Goal: Information Seeking & Learning: Check status

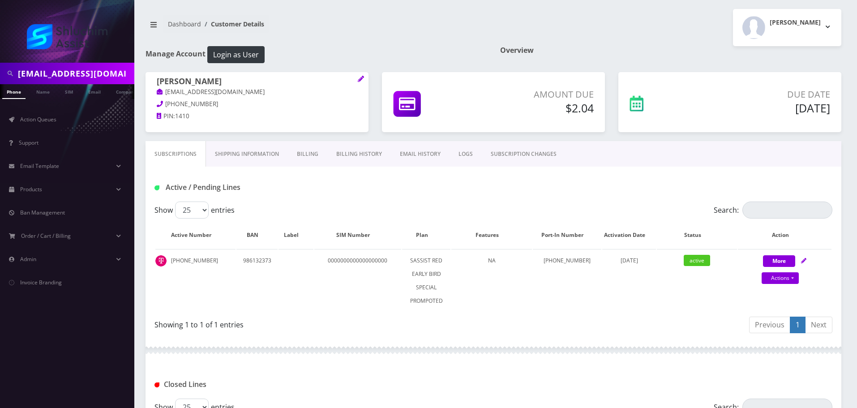
click at [106, 68] on input "Chani.dadon@gmail.com" at bounding box center [75, 73] width 114 height 17
type input "[EMAIL_ADDRESS][DOMAIN_NAME]"
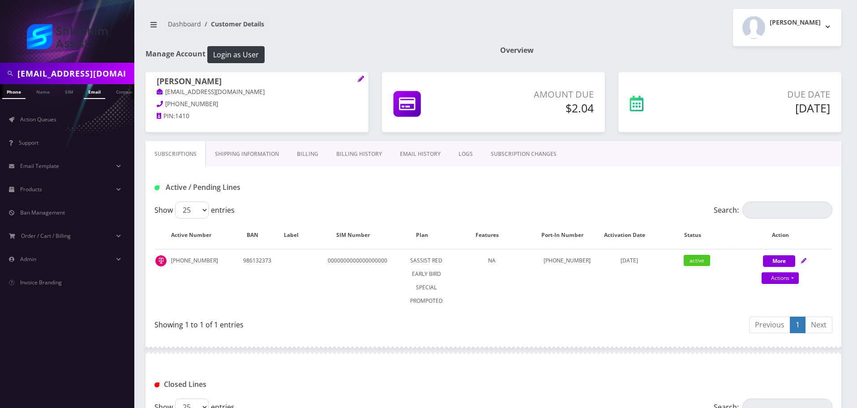
click at [90, 91] on link "Email" at bounding box center [94, 91] width 21 height 15
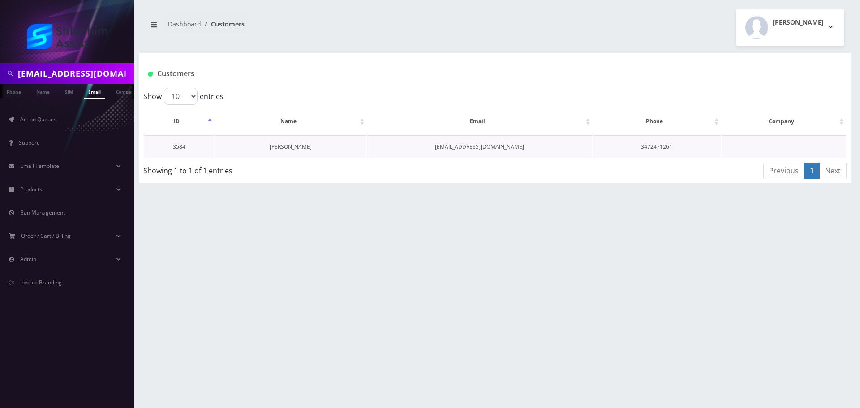
click at [300, 149] on link "[PERSON_NAME]" at bounding box center [291, 147] width 42 height 8
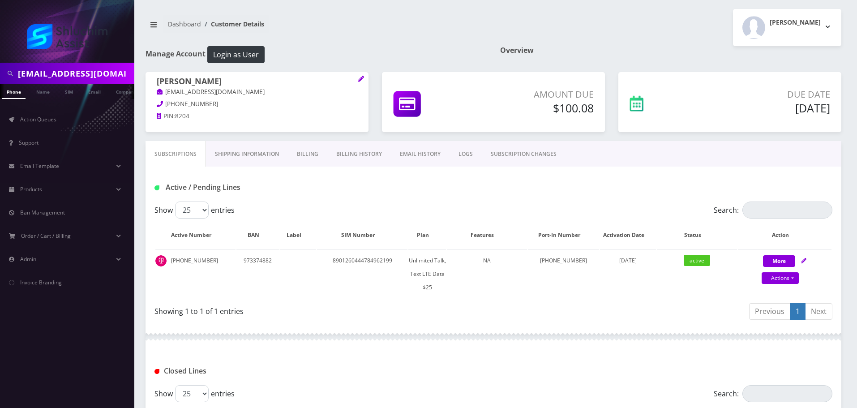
click at [351, 150] on link "Billing History" at bounding box center [359, 154] width 64 height 26
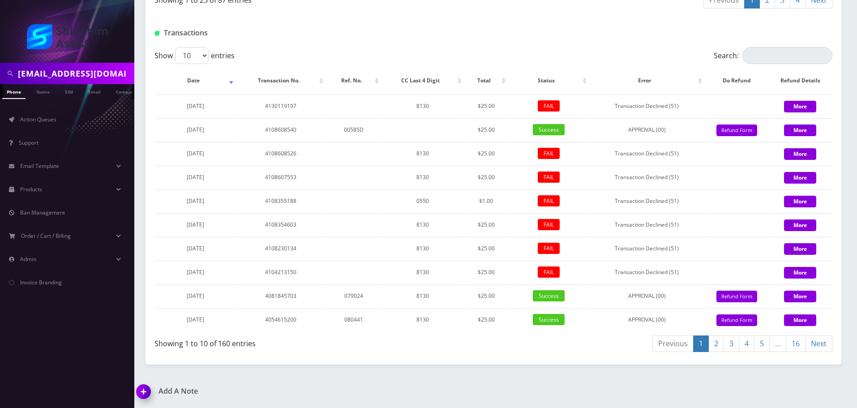
scroll to position [1045, 0]
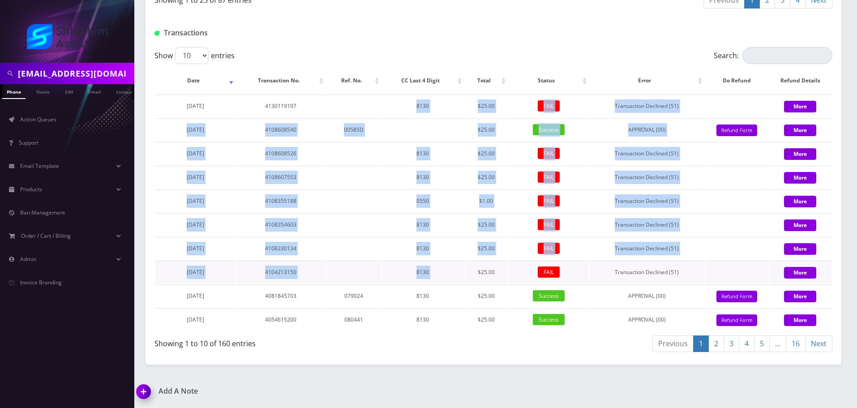
drag, startPoint x: 403, startPoint y: 111, endPoint x: 479, endPoint y: 269, distance: 175.6
click at [479, 269] on tbody "August 31, 2025 4130119197 8130 $25.00 FAIL Transaction Declined (51) More Augu…" at bounding box center [493, 212] width 676 height 236
click at [479, 269] on td "$25.00" at bounding box center [486, 272] width 43 height 23
drag, startPoint x: 415, startPoint y: 128, endPoint x: 468, endPoint y: 281, distance: 162.1
click at [468, 281] on tbody "August 31, 2025 4130119197 8130 $25.00 FAIL Transaction Declined (51) More Augu…" at bounding box center [493, 212] width 676 height 236
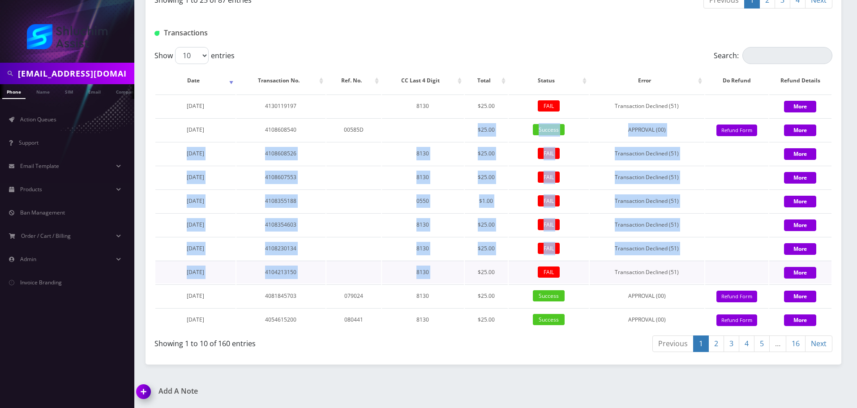
click at [468, 281] on td "$25.00" at bounding box center [486, 272] width 43 height 23
drag, startPoint x: 446, startPoint y: 144, endPoint x: 475, endPoint y: 274, distance: 132.7
click at [475, 274] on tbody "August 31, 2025 4130119197 8130 $25.00 FAIL Transaction Declined (51) More Augu…" at bounding box center [493, 212] width 676 height 236
click at [475, 274] on td "$25.00" at bounding box center [486, 272] width 43 height 23
drag, startPoint x: 451, startPoint y: 120, endPoint x: 488, endPoint y: 301, distance: 184.2
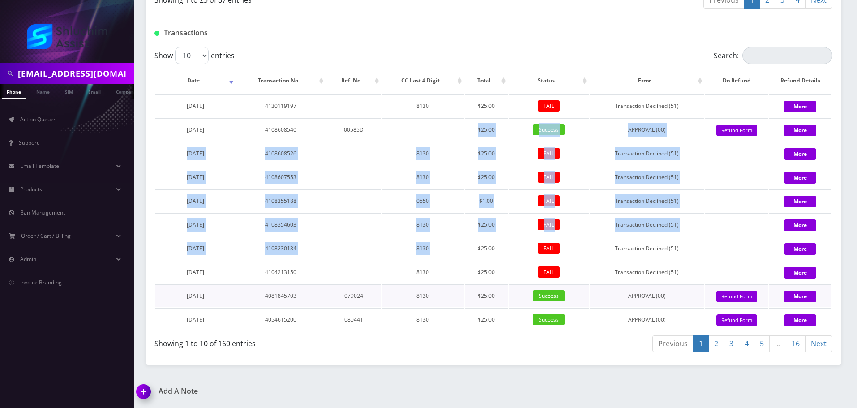
click at [486, 297] on tbody "August 31, 2025 4130119197 8130 $25.00 FAIL Transaction Declined (51) More Augu…" at bounding box center [493, 212] width 676 height 236
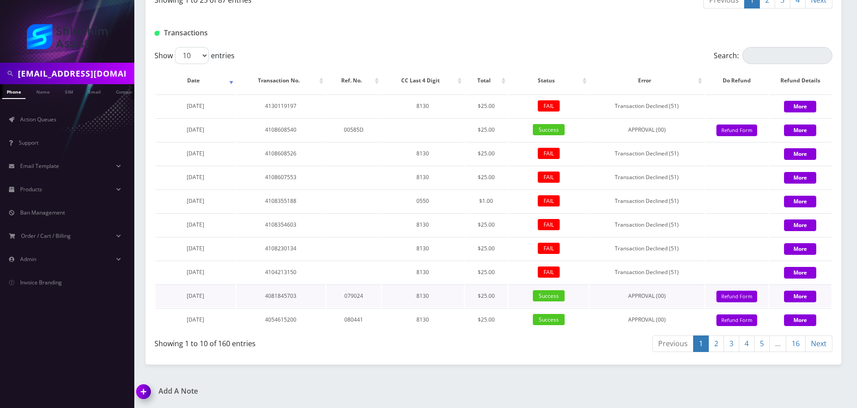
click at [488, 301] on td "$25.00" at bounding box center [486, 295] width 43 height 23
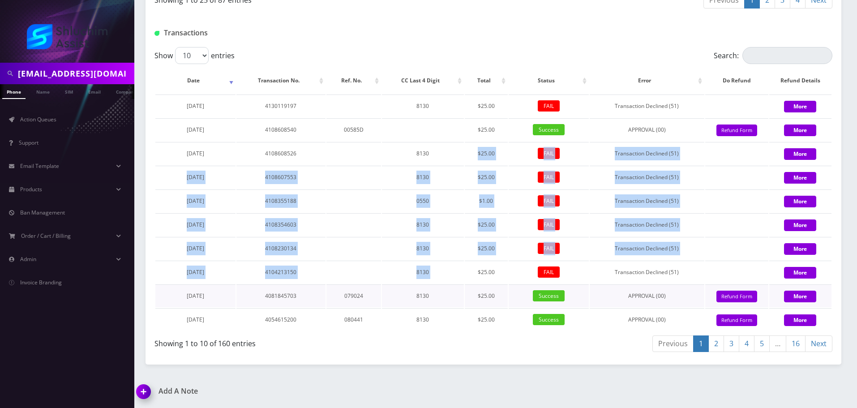
drag, startPoint x: 452, startPoint y: 141, endPoint x: 474, endPoint y: 295, distance: 155.1
click at [474, 294] on table "Date Transaction No. Ref. No. CC Last 4 Digit Total Status Error Do Refund Refu…" at bounding box center [493, 199] width 678 height 265
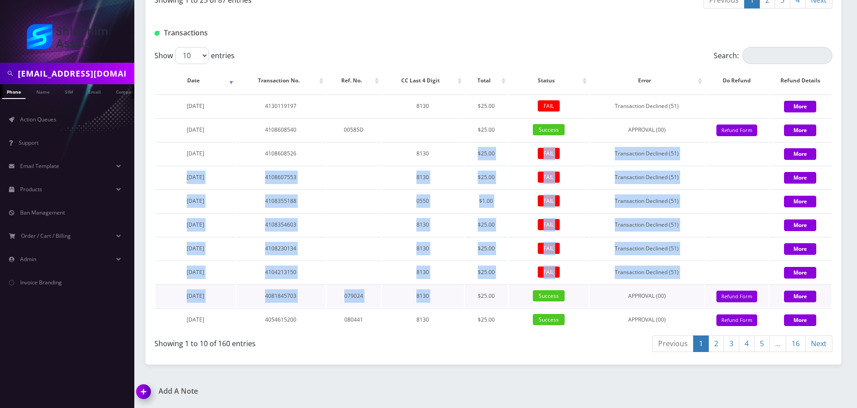
click at [474, 295] on td "$25.00" at bounding box center [486, 295] width 43 height 23
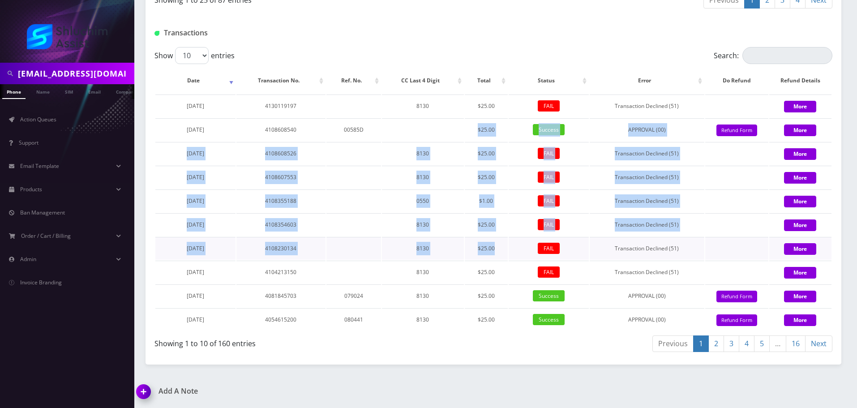
drag, startPoint x: 438, startPoint y: 131, endPoint x: 499, endPoint y: 257, distance: 139.6
click at [499, 255] on tbody "August 31, 2025 4130119197 8130 $25.00 FAIL Transaction Declined (51) More Augu…" at bounding box center [493, 212] width 676 height 236
click at [499, 257] on td "$25.00" at bounding box center [486, 248] width 43 height 23
drag, startPoint x: 461, startPoint y: 125, endPoint x: 489, endPoint y: 284, distance: 161.5
click at [488, 281] on tbody "August 31, 2025 4130119197 8130 $25.00 FAIL Transaction Declined (51) More Augu…" at bounding box center [493, 212] width 676 height 236
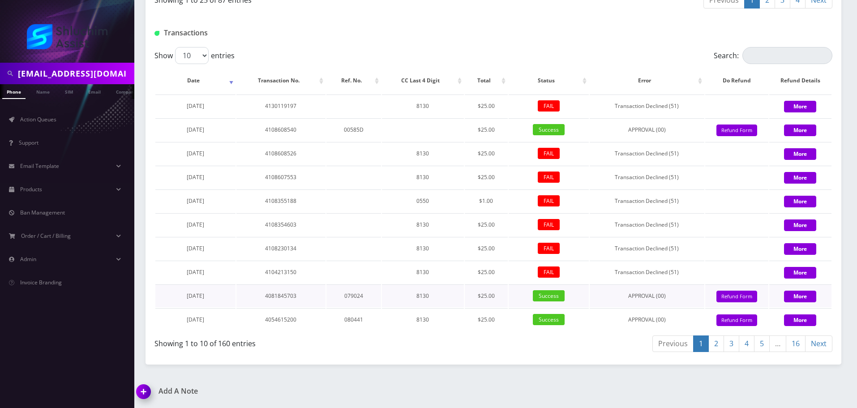
click at [489, 284] on td "$25.00" at bounding box center [486, 295] width 43 height 23
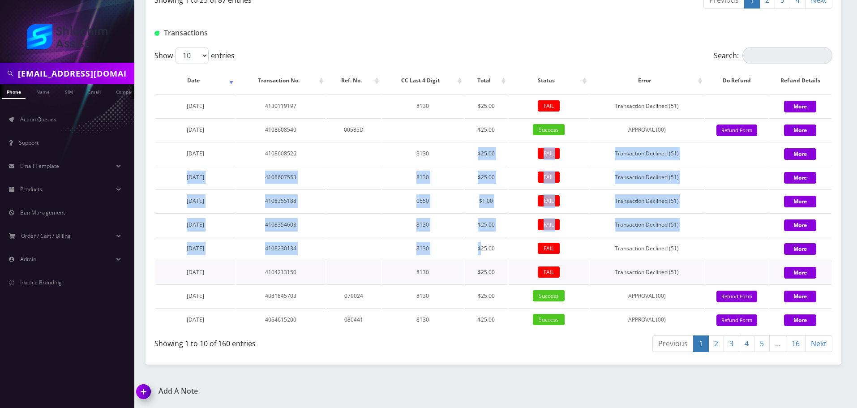
drag, startPoint x: 465, startPoint y: 146, endPoint x: 483, endPoint y: 265, distance: 120.4
click at [482, 261] on tbody "August 31, 2025 4130119197 8130 $25.00 FAIL Transaction Declined (51) More Augu…" at bounding box center [493, 212] width 676 height 236
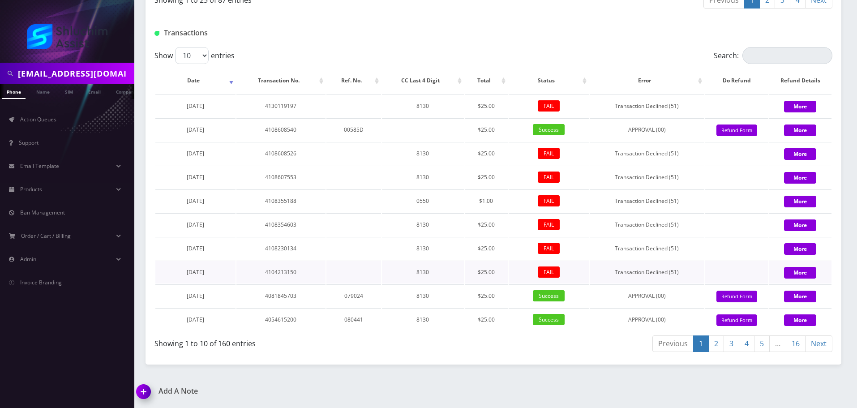
click at [483, 265] on td "$25.00" at bounding box center [486, 272] width 43 height 23
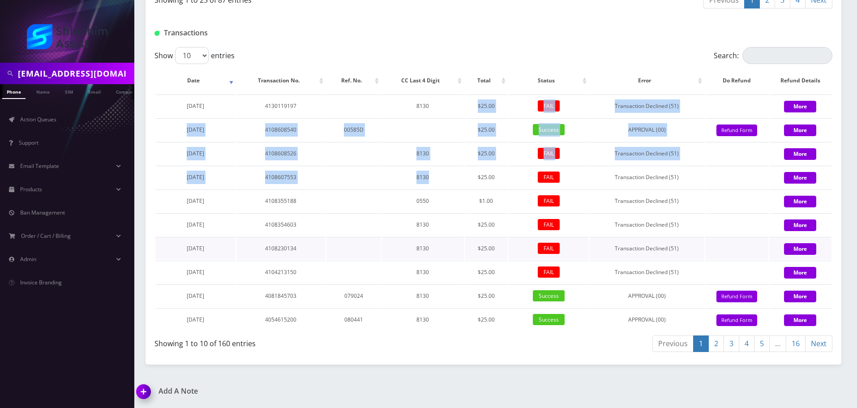
drag, startPoint x: 447, startPoint y: 116, endPoint x: 468, endPoint y: 255, distance: 140.9
click at [464, 241] on table "Date Transaction No. Ref. No. CC Last 4 Digit Total Status Error Do Refund Refu…" at bounding box center [493, 199] width 678 height 265
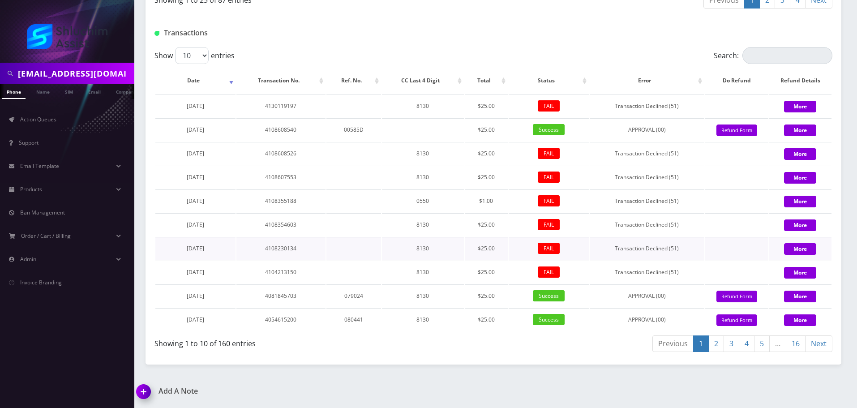
click at [468, 255] on td "$25.00" at bounding box center [486, 248] width 43 height 23
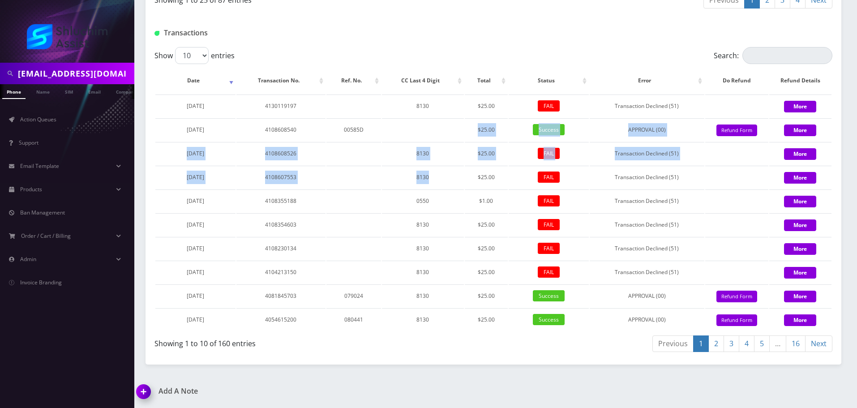
drag, startPoint x: 440, startPoint y: 124, endPoint x: 464, endPoint y: 244, distance: 122.8
click at [459, 231] on tbody "August 31, 2025 4130119197 8130 $25.00 FAIL Transaction Declined (51) More Augu…" at bounding box center [493, 212] width 676 height 236
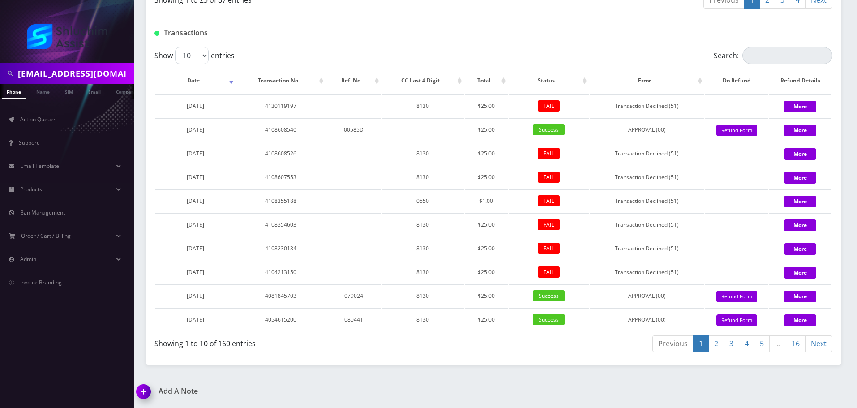
click at [464, 244] on table "Date Transaction No. Ref. No. CC Last 4 Digit Total Status Error Do Refund Refu…" at bounding box center [493, 199] width 678 height 265
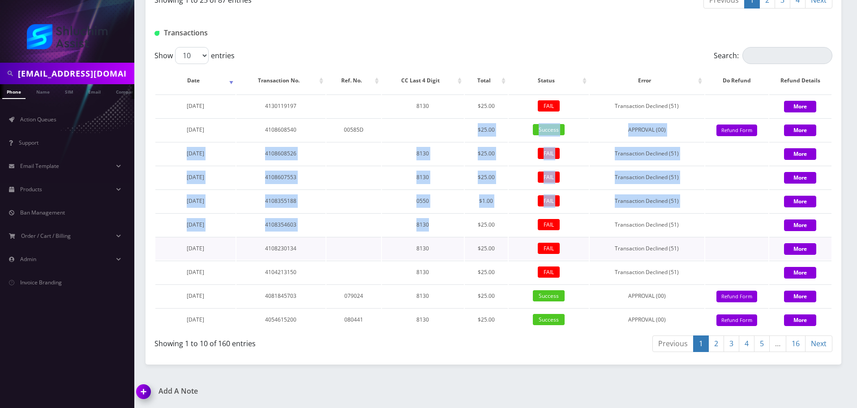
drag, startPoint x: 428, startPoint y: 122, endPoint x: 452, endPoint y: 244, distance: 124.0
click at [450, 238] on tbody "August 31, 2025 4130119197 8130 $25.00 FAIL Transaction Declined (51) More Augu…" at bounding box center [493, 212] width 676 height 236
click at [452, 244] on td "8130" at bounding box center [423, 248] width 82 height 23
drag, startPoint x: 420, startPoint y: 125, endPoint x: 440, endPoint y: 235, distance: 111.5
click at [437, 225] on tbody "August 31, 2025 4130119197 8130 $25.00 FAIL Transaction Declined (51) More Augu…" at bounding box center [493, 212] width 676 height 236
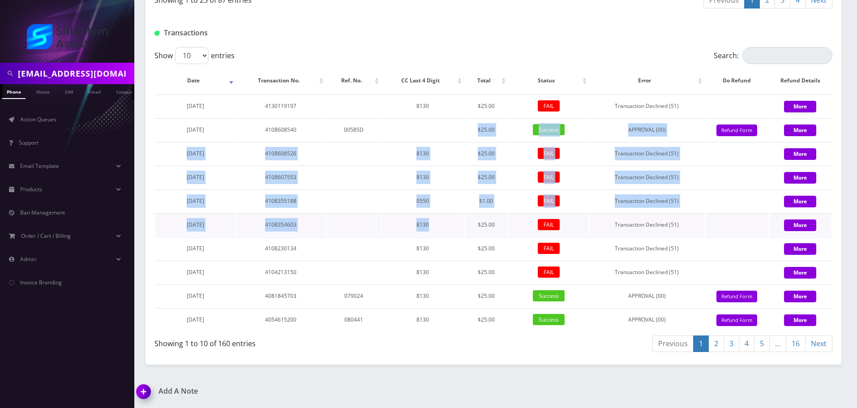
click at [440, 235] on td "8130" at bounding box center [423, 224] width 82 height 23
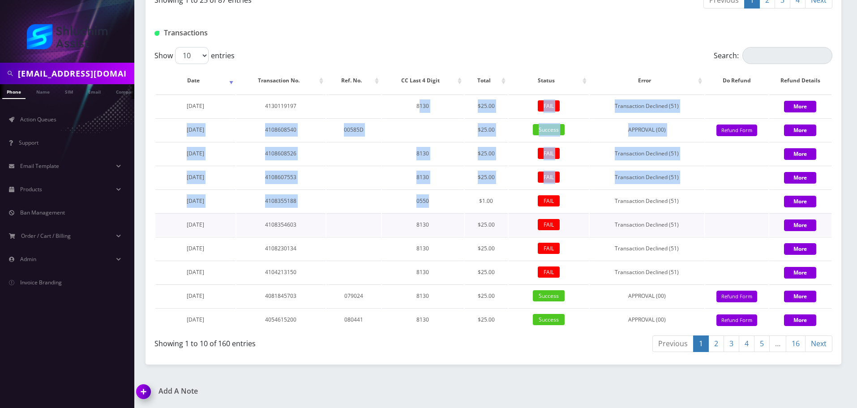
drag, startPoint x: 421, startPoint y: 99, endPoint x: 439, endPoint y: 227, distance: 129.3
click at [438, 224] on tbody "August 31, 2025 4130119197 8130 $25.00 FAIL Transaction Declined (51) More Augu…" at bounding box center [493, 212] width 676 height 236
click at [439, 227] on td "8130" at bounding box center [423, 224] width 82 height 23
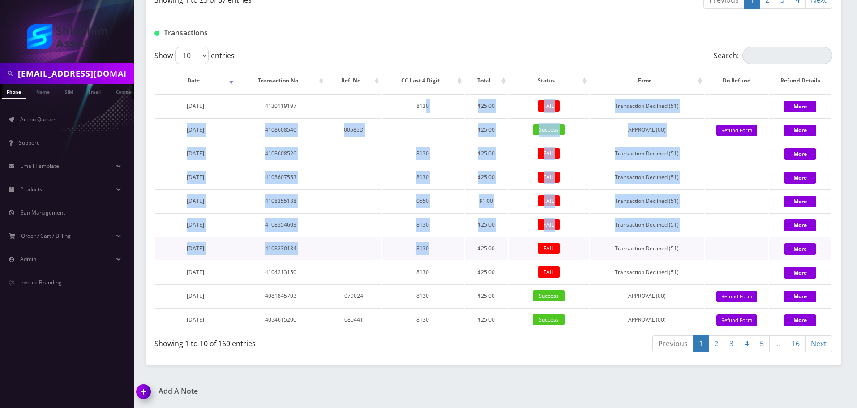
drag, startPoint x: 426, startPoint y: 111, endPoint x: 443, endPoint y: 246, distance: 136.3
click at [443, 245] on tbody "August 31, 2025 4130119197 8130 $25.00 FAIL Transaction Declined (51) More Augu…" at bounding box center [493, 212] width 676 height 236
click at [443, 246] on td "8130" at bounding box center [423, 248] width 82 height 23
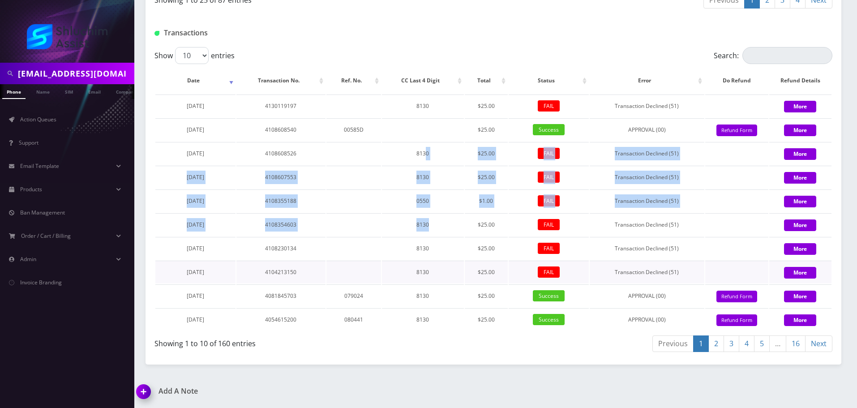
drag, startPoint x: 427, startPoint y: 143, endPoint x: 450, endPoint y: 261, distance: 120.0
click at [446, 252] on tbody "August 31, 2025 4130119197 8130 $25.00 FAIL Transaction Declined (51) More Augu…" at bounding box center [493, 212] width 676 height 236
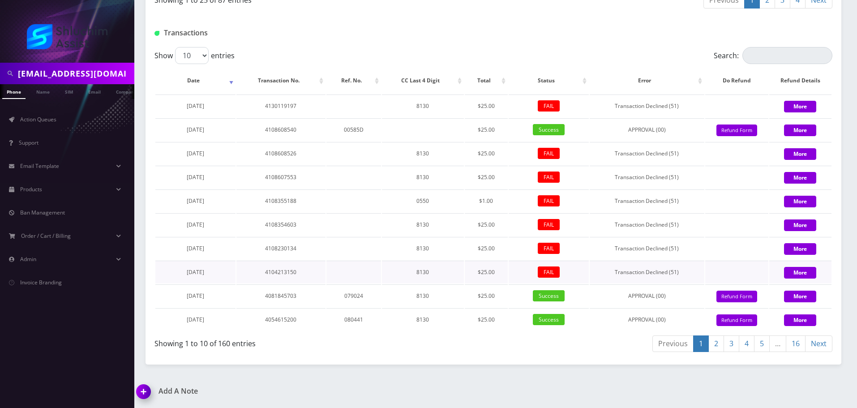
click at [450, 261] on td "8130" at bounding box center [423, 272] width 82 height 23
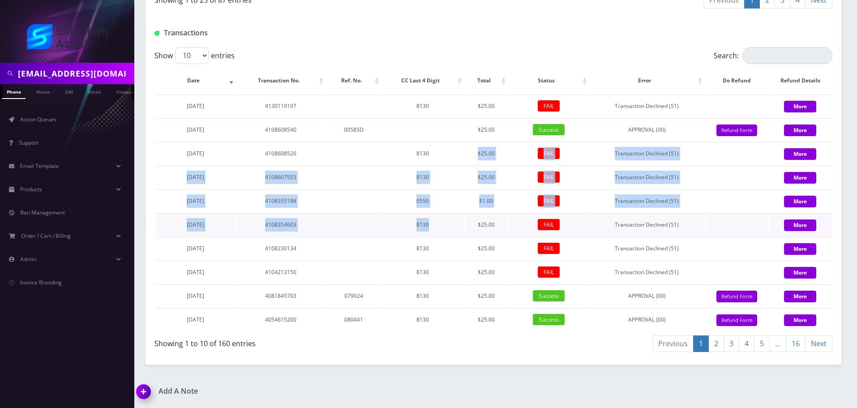
drag, startPoint x: 430, startPoint y: 147, endPoint x: 446, endPoint y: 234, distance: 87.7
click at [446, 234] on tbody "August 31, 2025 4130119197 8130 $25.00 FAIL Transaction Declined (51) More Augu…" at bounding box center [493, 212] width 676 height 236
click at [446, 236] on td "8130" at bounding box center [423, 224] width 82 height 23
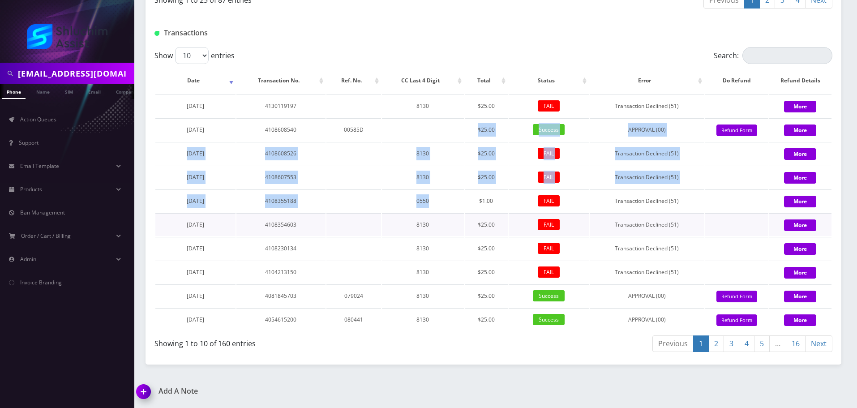
drag, startPoint x: 429, startPoint y: 139, endPoint x: 447, endPoint y: 235, distance: 97.6
click at [446, 232] on tbody "August 31, 2025 4130119197 8130 $25.00 FAIL Transaction Declined (51) More Augu…" at bounding box center [493, 212] width 676 height 236
click at [447, 235] on td "8130" at bounding box center [423, 224] width 82 height 23
drag, startPoint x: 436, startPoint y: 146, endPoint x: 449, endPoint y: 257, distance: 112.2
click at [447, 251] on tbody "August 31, 2025 4130119197 8130 $25.00 FAIL Transaction Declined (51) More Augu…" at bounding box center [493, 212] width 676 height 236
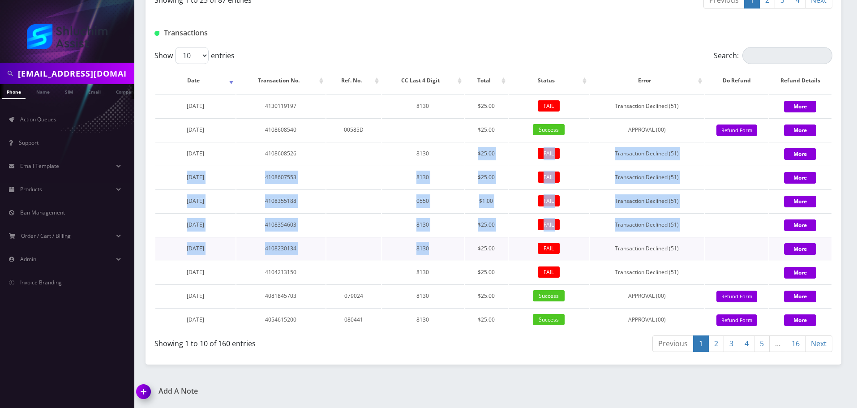
click at [449, 257] on td "8130" at bounding box center [423, 248] width 82 height 23
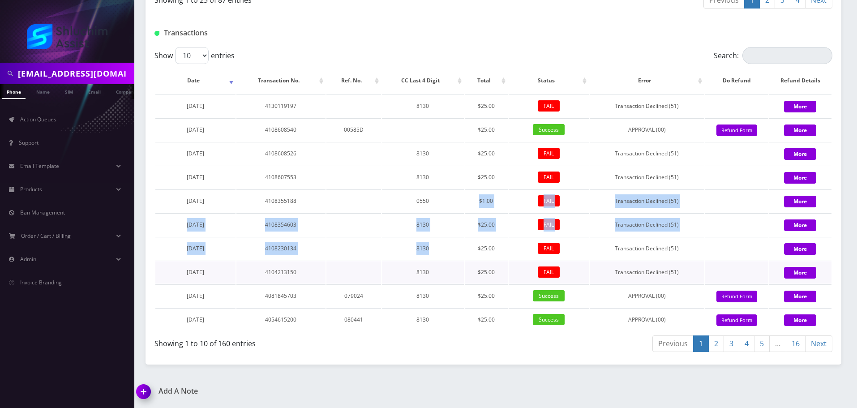
drag, startPoint x: 439, startPoint y: 190, endPoint x: 448, endPoint y: 262, distance: 72.7
click at [448, 261] on tbody "August 31, 2025 4130119197 8130 $25.00 FAIL Transaction Declined (51) More Augu…" at bounding box center [493, 212] width 676 height 236
click at [449, 262] on td "8130" at bounding box center [423, 272] width 82 height 23
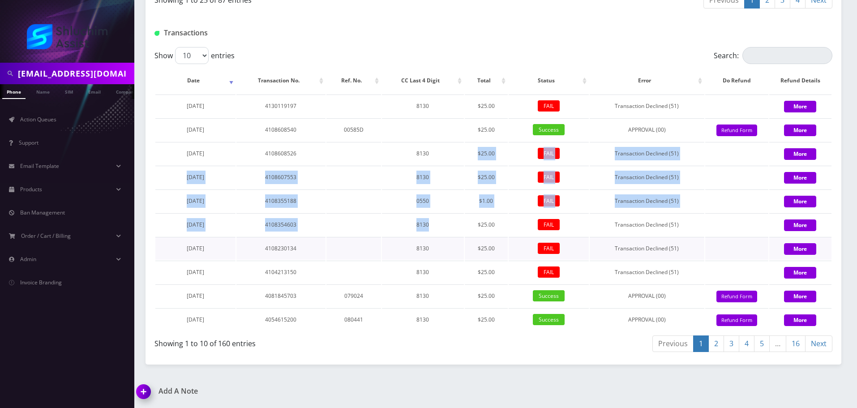
drag, startPoint x: 438, startPoint y: 151, endPoint x: 449, endPoint y: 244, distance: 92.9
click at [449, 241] on tbody "August 31, 2025 4130119197 8130 $25.00 FAIL Transaction Declined (51) More Augu…" at bounding box center [493, 212] width 676 height 236
click at [450, 244] on td "8130" at bounding box center [423, 248] width 82 height 23
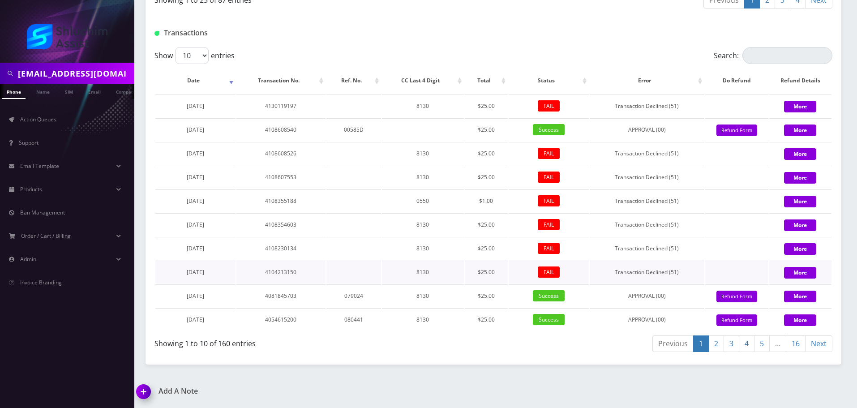
click at [450, 264] on td "8130" at bounding box center [423, 272] width 82 height 23
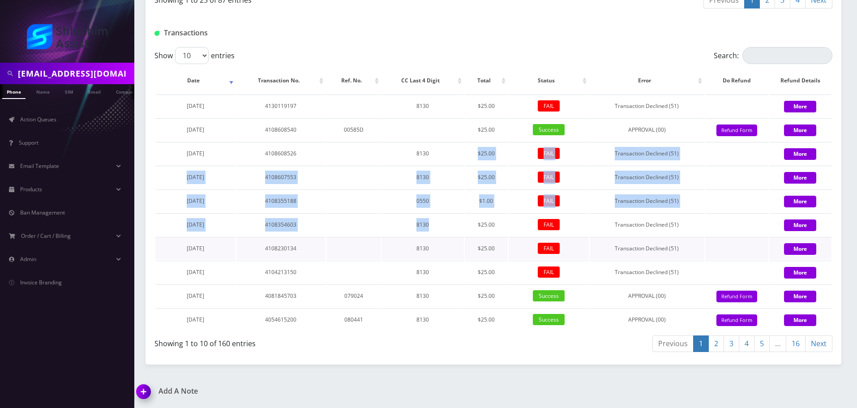
drag, startPoint x: 443, startPoint y: 154, endPoint x: 451, endPoint y: 249, distance: 95.3
click at [450, 245] on tbody "August 31, 2025 4130119197 8130 $25.00 FAIL Transaction Declined (51) More Augu…" at bounding box center [493, 212] width 676 height 236
click at [451, 249] on td "8130" at bounding box center [423, 248] width 82 height 23
drag, startPoint x: 435, startPoint y: 148, endPoint x: 448, endPoint y: 240, distance: 92.3
click at [448, 238] on tbody "August 31, 2025 4130119197 8130 $25.00 FAIL Transaction Declined (51) More Augu…" at bounding box center [493, 212] width 676 height 236
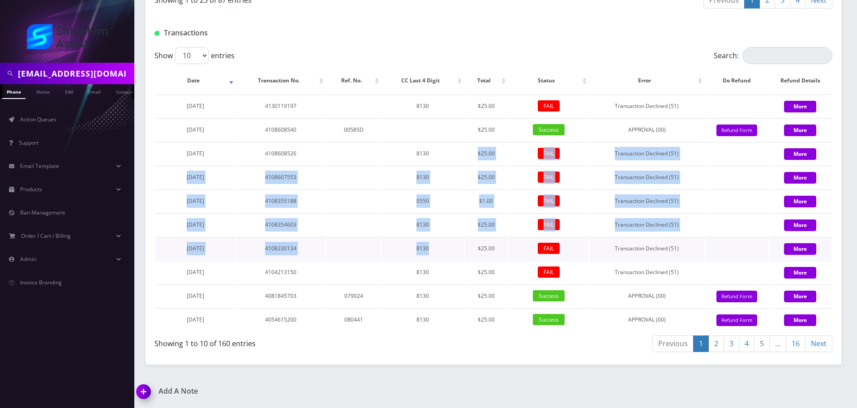
click at [448, 240] on td "8130" at bounding box center [423, 248] width 82 height 23
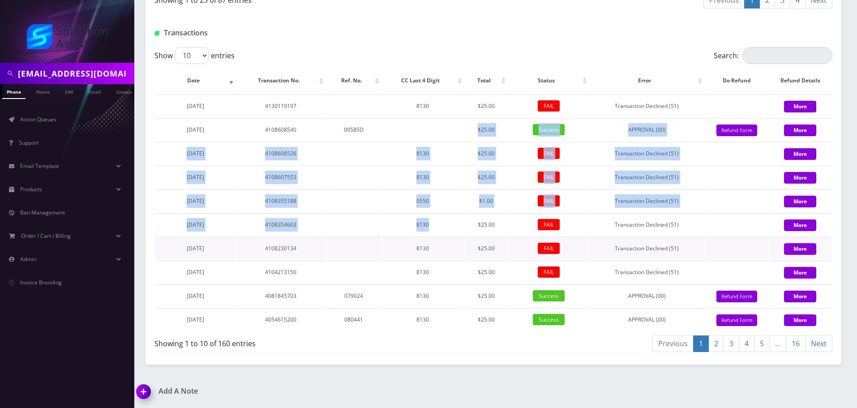
drag, startPoint x: 437, startPoint y: 122, endPoint x: 456, endPoint y: 248, distance: 127.2
click at [456, 248] on tbody "August 31, 2025 4130119197 8130 $25.00 FAIL Transaction Declined (51) More Augu…" at bounding box center [493, 212] width 676 height 236
click at [456, 248] on td "8130" at bounding box center [423, 248] width 82 height 23
drag, startPoint x: 439, startPoint y: 135, endPoint x: 462, endPoint y: 234, distance: 101.2
click at [458, 223] on tbody "August 31, 2025 4130119197 8130 $25.00 FAIL Transaction Declined (51) More Augu…" at bounding box center [493, 212] width 676 height 236
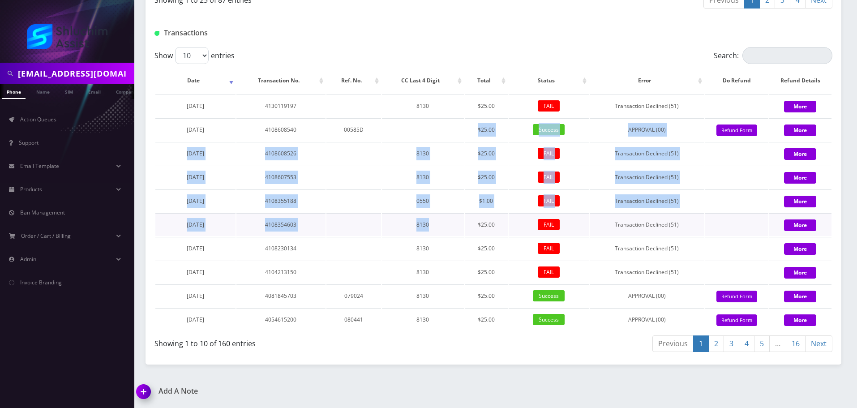
click at [462, 234] on td "8130" at bounding box center [423, 224] width 82 height 23
drag, startPoint x: 446, startPoint y: 137, endPoint x: 463, endPoint y: 244, distance: 109.2
click at [463, 244] on tbody "August 31, 2025 4130119197 8130 $25.00 FAIL Transaction Declined (51) More Augu…" at bounding box center [493, 212] width 676 height 236
click at [463, 244] on td "8130" at bounding box center [423, 248] width 82 height 23
drag, startPoint x: 443, startPoint y: 128, endPoint x: 466, endPoint y: 244, distance: 118.6
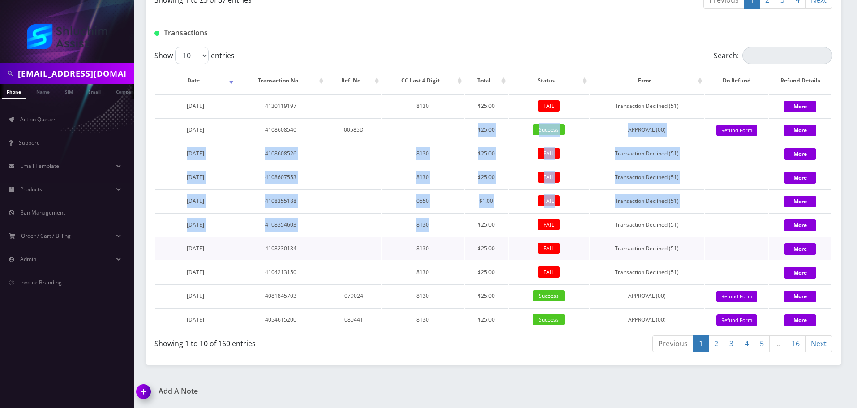
click at [466, 242] on tbody "August 31, 2025 4130119197 8130 $25.00 FAIL Transaction Declined (51) More Augu…" at bounding box center [493, 212] width 676 height 236
click at [466, 244] on td "$25.00" at bounding box center [486, 248] width 43 height 23
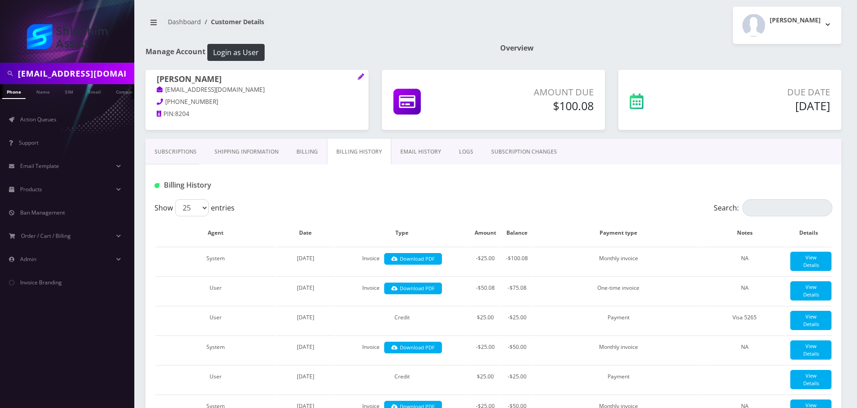
scroll to position [0, 0]
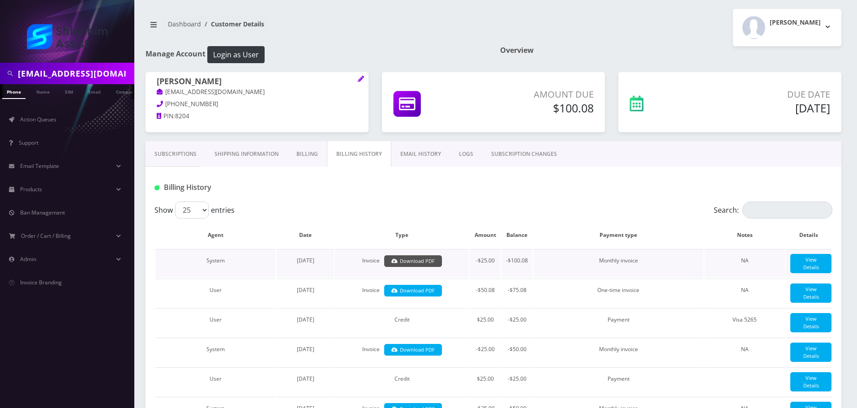
click at [430, 261] on link "Download PDF" at bounding box center [413, 261] width 58 height 12
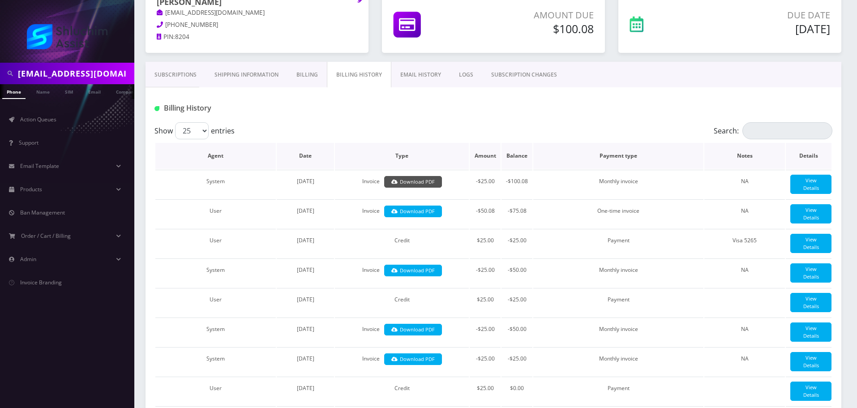
scroll to position [90, 0]
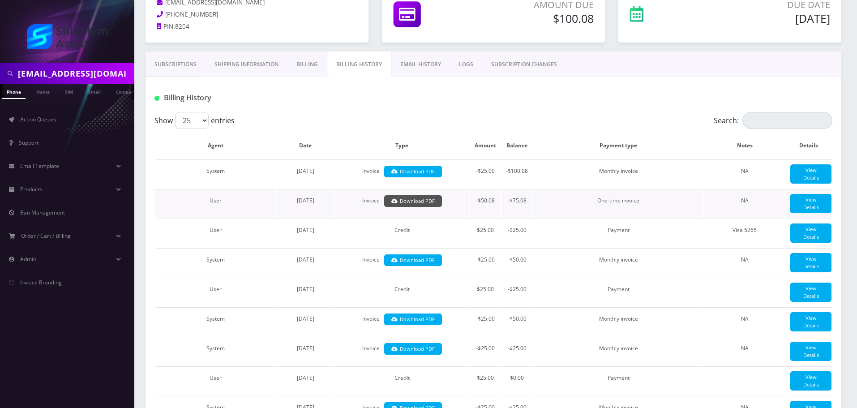
click at [439, 197] on link "Download PDF" at bounding box center [413, 201] width 58 height 12
click at [423, 261] on link "Download PDF" at bounding box center [413, 260] width 58 height 12
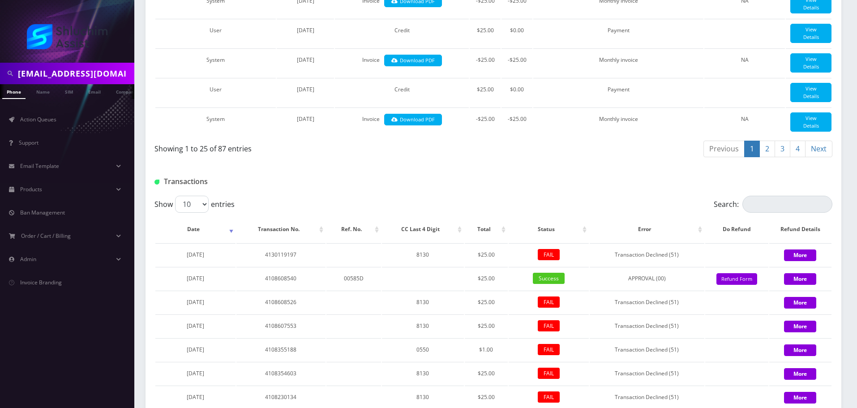
scroll to position [1045, 0]
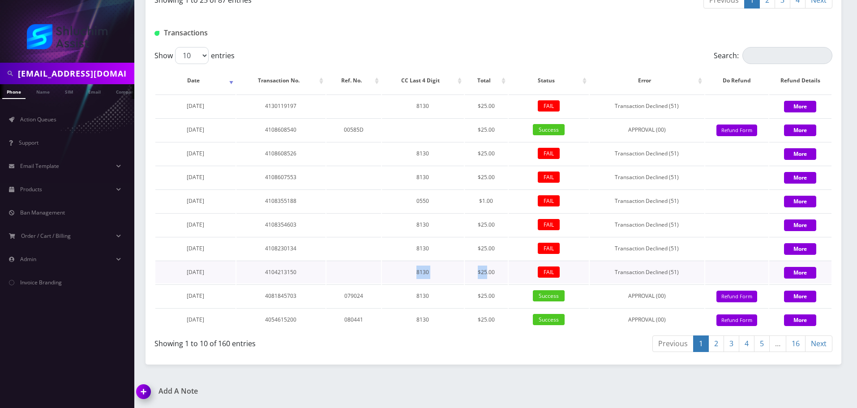
drag, startPoint x: 459, startPoint y: 270, endPoint x: 487, endPoint y: 270, distance: 27.3
click at [487, 270] on tr "July 30, 2025 4104213150 8130 $25.00 FAIL Transaction Declined (51) More" at bounding box center [493, 272] width 676 height 23
click at [487, 270] on td "$25.00" at bounding box center [486, 272] width 43 height 23
drag, startPoint x: 396, startPoint y: 270, endPoint x: 496, endPoint y: 270, distance: 99.4
click at [496, 270] on tr "July 30, 2025 4104213150 8130 $25.00 FAIL Transaction Declined (51) More" at bounding box center [493, 272] width 676 height 23
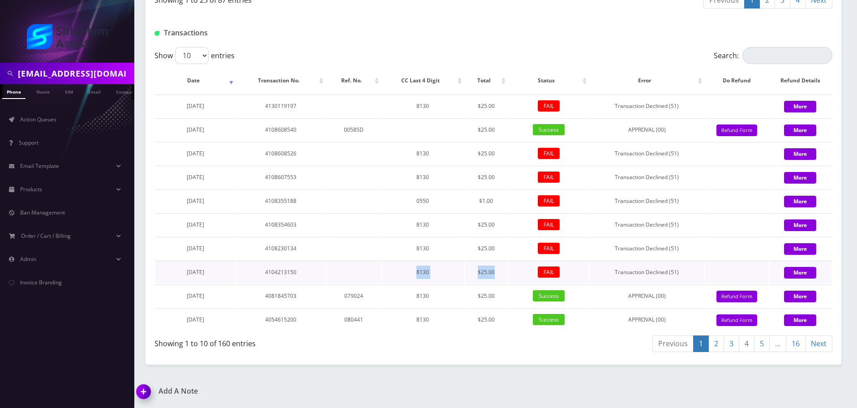
click at [496, 270] on td "$25.00" at bounding box center [486, 272] width 43 height 23
drag, startPoint x: 401, startPoint y: 270, endPoint x: 497, endPoint y: 270, distance: 95.8
click at [495, 270] on tr "July 30, 2025 4104213150 8130 $25.00 FAIL Transaction Declined (51) More" at bounding box center [493, 272] width 676 height 23
click at [497, 270] on td "$25.00" at bounding box center [486, 272] width 43 height 23
drag, startPoint x: 373, startPoint y: 271, endPoint x: 480, endPoint y: 272, distance: 107.5
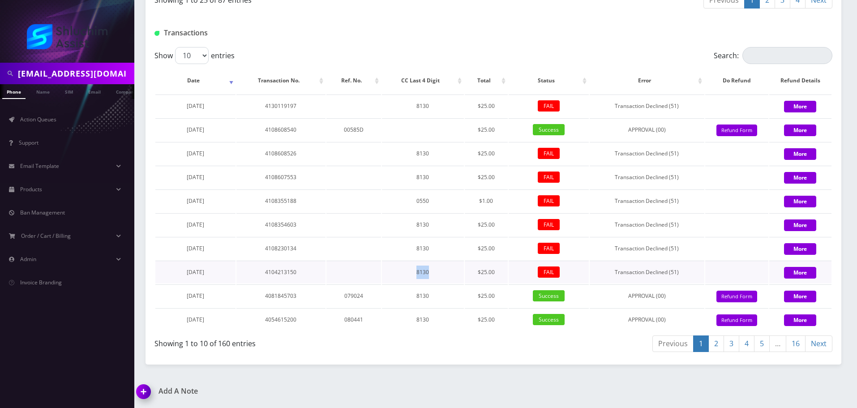
click at [469, 272] on tr "July 30, 2025 4104213150 8130 $25.00 FAIL Transaction Declined (51) More" at bounding box center [493, 272] width 676 height 23
click at [480, 272] on td "$25.00" at bounding box center [486, 272] width 43 height 23
drag, startPoint x: 387, startPoint y: 272, endPoint x: 462, endPoint y: 272, distance: 74.8
click at [457, 272] on tr "July 30, 2025 4104213150 8130 $25.00 FAIL Transaction Declined (51) More" at bounding box center [493, 272] width 676 height 23
click at [462, 272] on td "8130" at bounding box center [423, 272] width 82 height 23
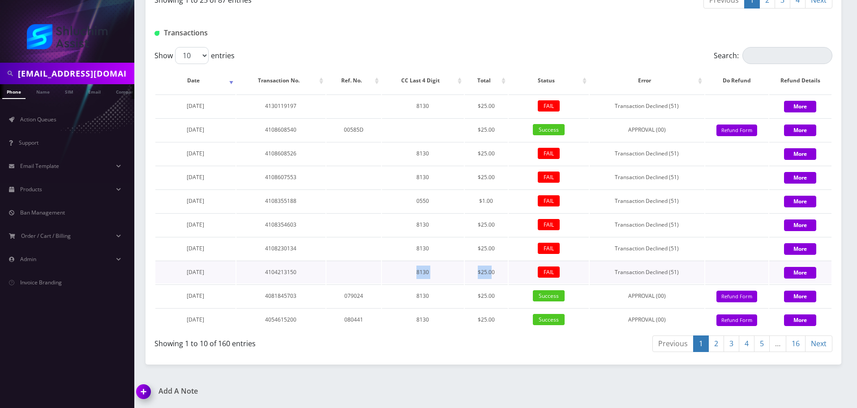
drag, startPoint x: 416, startPoint y: 274, endPoint x: 500, endPoint y: 274, distance: 84.2
click at [496, 274] on tr "July 30, 2025 4104213150 8130 $25.00 FAIL Transaction Declined (51) More" at bounding box center [493, 272] width 676 height 23
click at [500, 274] on td "$25.00" at bounding box center [486, 272] width 43 height 23
drag, startPoint x: 458, startPoint y: 274, endPoint x: 508, endPoint y: 274, distance: 50.6
click at [506, 274] on tr "July 30, 2025 4104213150 8130 $25.00 FAIL Transaction Declined (51) More" at bounding box center [493, 272] width 676 height 23
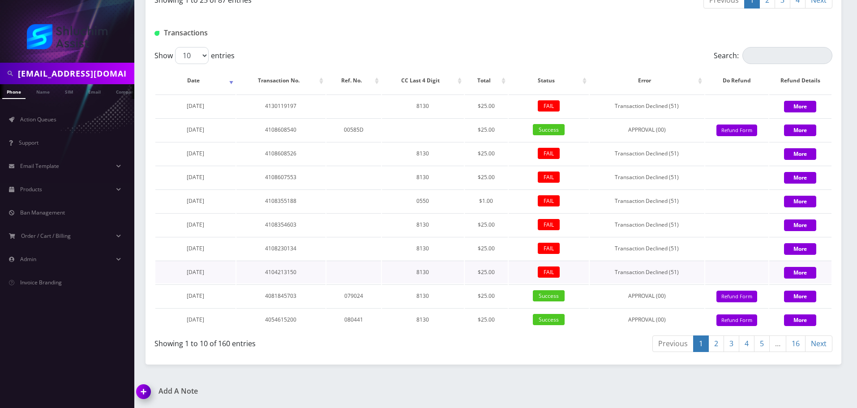
click at [509, 274] on td "FAIL" at bounding box center [549, 272] width 80 height 23
drag, startPoint x: 458, startPoint y: 274, endPoint x: 510, endPoint y: 274, distance: 52.8
click at [510, 274] on tr "July 30, 2025 4104213150 8130 $25.00 FAIL Transaction Declined (51) More" at bounding box center [493, 272] width 676 height 23
click at [510, 274] on td "FAIL" at bounding box center [549, 272] width 80 height 23
drag, startPoint x: 425, startPoint y: 274, endPoint x: 510, endPoint y: 274, distance: 84.6
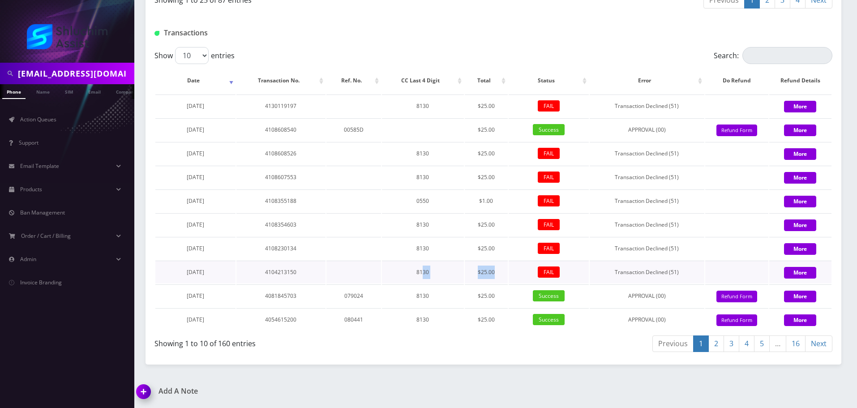
click at [510, 274] on tr "July 30, 2025 4104213150 8130 $25.00 FAIL Transaction Declined (51) More" at bounding box center [493, 272] width 676 height 23
click at [510, 274] on td "FAIL" at bounding box center [549, 272] width 80 height 23
drag, startPoint x: 427, startPoint y: 274, endPoint x: 506, endPoint y: 274, distance: 79.3
click at [506, 274] on tr "July 30, 2025 4104213150 8130 $25.00 FAIL Transaction Declined (51) More" at bounding box center [493, 272] width 676 height 23
click at [506, 274] on td "$25.00" at bounding box center [486, 272] width 43 height 23
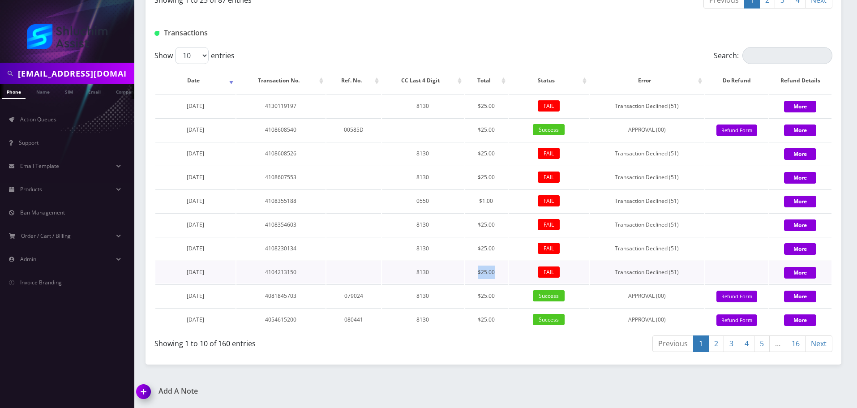
drag, startPoint x: 441, startPoint y: 274, endPoint x: 511, endPoint y: 275, distance: 69.4
click at [511, 275] on tr "July 30, 2025 4104213150 8130 $25.00 FAIL Transaction Declined (51) More" at bounding box center [493, 272] width 676 height 23
click at [511, 275] on td "FAIL" at bounding box center [549, 272] width 80 height 23
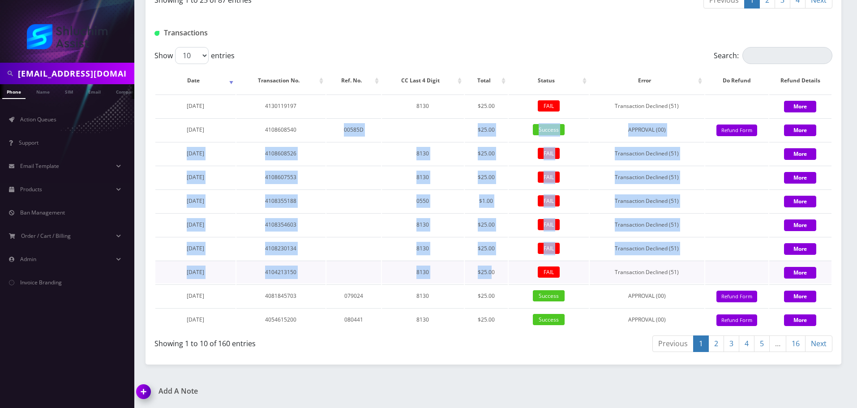
drag, startPoint x: 355, startPoint y: 137, endPoint x: 491, endPoint y: 275, distance: 193.5
click at [491, 275] on tbody "August 31, 2025 4130119197 8130 $25.00 FAIL Transaction Declined (51) More Augu…" at bounding box center [493, 212] width 676 height 236
click at [491, 275] on td "$25.00" at bounding box center [486, 272] width 43 height 23
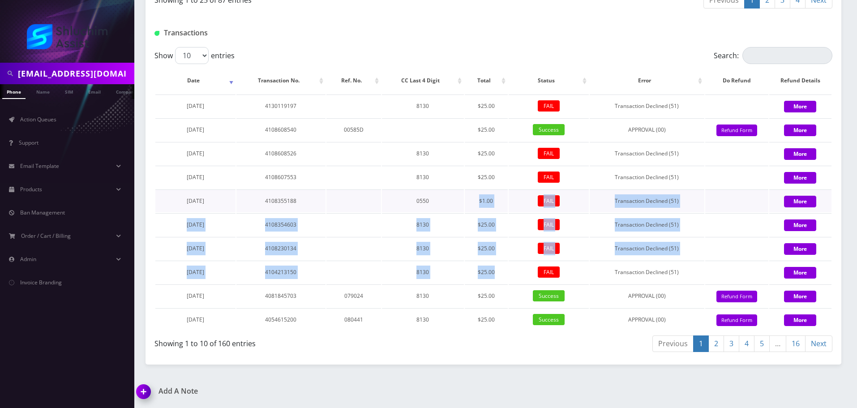
drag, startPoint x: 496, startPoint y: 275, endPoint x: 439, endPoint y: 198, distance: 96.1
click at [439, 198] on tbody "August 31, 2025 4130119197 8130 $25.00 FAIL Transaction Declined (51) More Augu…" at bounding box center [493, 212] width 676 height 236
click at [439, 198] on td "0550" at bounding box center [423, 200] width 82 height 23
drag, startPoint x: 430, startPoint y: 201, endPoint x: 501, endPoint y: 269, distance: 98.2
click at [501, 269] on tbody "August 31, 2025 4130119197 8130 $25.00 FAIL Transaction Declined (51) More Augu…" at bounding box center [493, 212] width 676 height 236
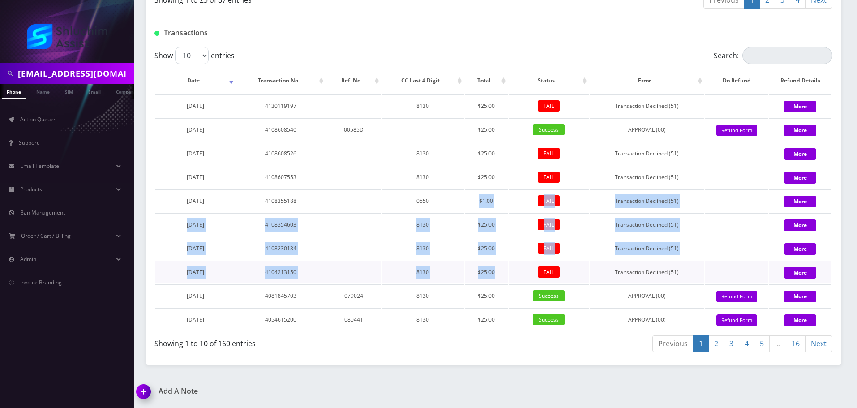
click at [501, 269] on td "$25.00" at bounding box center [486, 272] width 43 height 23
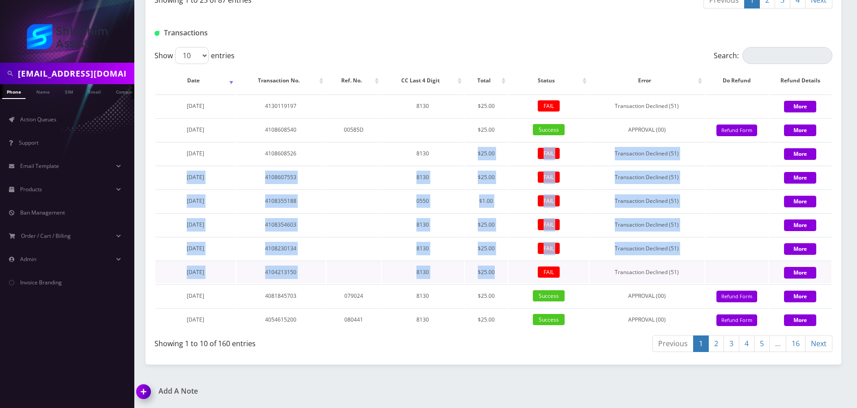
drag, startPoint x: 476, startPoint y: 220, endPoint x: 511, endPoint y: 263, distance: 56.3
click at [511, 263] on tbody "August 31, 2025 4130119197 8130 $25.00 FAIL Transaction Declined (51) More Augu…" at bounding box center [493, 212] width 676 height 236
click at [511, 263] on td "FAIL" at bounding box center [549, 272] width 80 height 23
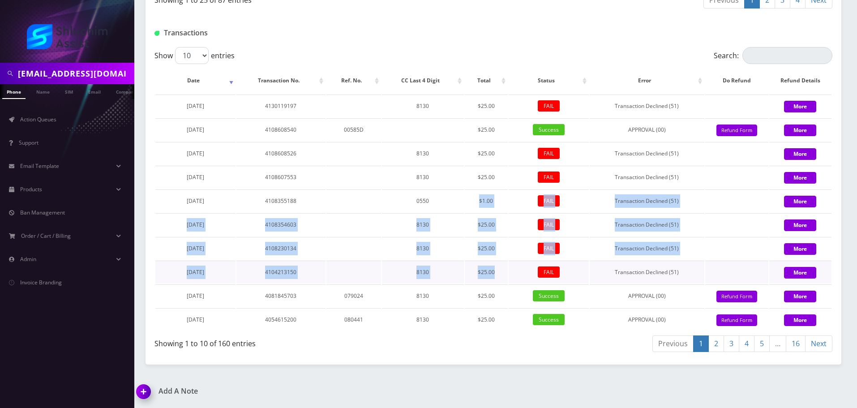
drag, startPoint x: 457, startPoint y: 193, endPoint x: 517, endPoint y: 274, distance: 100.2
click at [517, 274] on tbody "August 31, 2025 4130119197 8130 $25.00 FAIL Transaction Declined (51) More Augu…" at bounding box center [493, 212] width 676 height 236
click at [517, 274] on td "FAIL" at bounding box center [549, 272] width 80 height 23
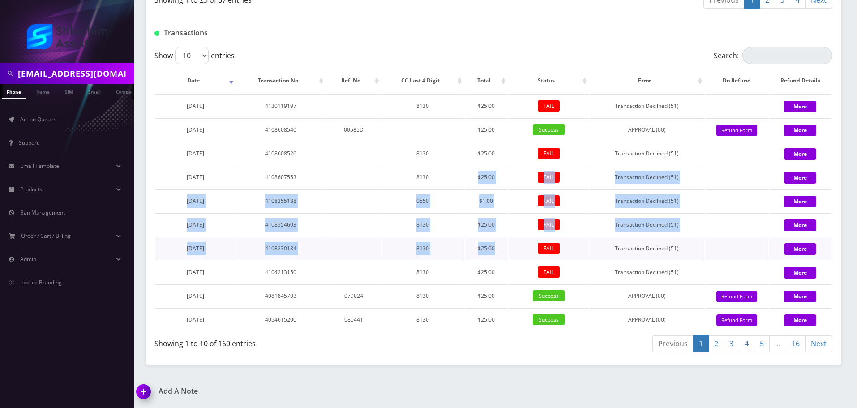
drag, startPoint x: 453, startPoint y: 175, endPoint x: 510, endPoint y: 257, distance: 99.7
click at [510, 257] on tbody "August 31, 2025 4130119197 8130 $25.00 FAIL Transaction Declined (51) More Augu…" at bounding box center [493, 212] width 676 height 236
click at [510, 257] on td "FAIL" at bounding box center [549, 248] width 80 height 23
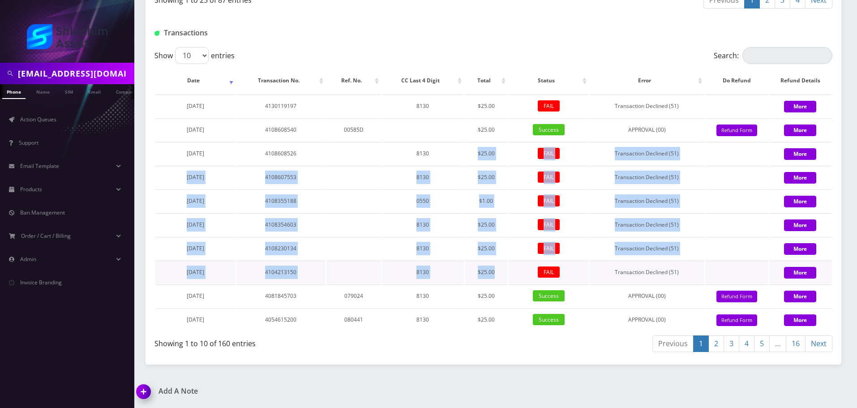
drag, startPoint x: 454, startPoint y: 154, endPoint x: 503, endPoint y: 269, distance: 124.4
click at [503, 269] on tbody "August 31, 2025 4130119197 8130 $25.00 FAIL Transaction Declined (51) More Augu…" at bounding box center [493, 212] width 676 height 236
click at [503, 269] on td "$25.00" at bounding box center [486, 272] width 43 height 23
drag, startPoint x: 452, startPoint y: 162, endPoint x: 500, endPoint y: 257, distance: 106.9
click at [500, 257] on tbody "August 31, 2025 4130119197 8130 $25.00 FAIL Transaction Declined (51) More Augu…" at bounding box center [493, 212] width 676 height 236
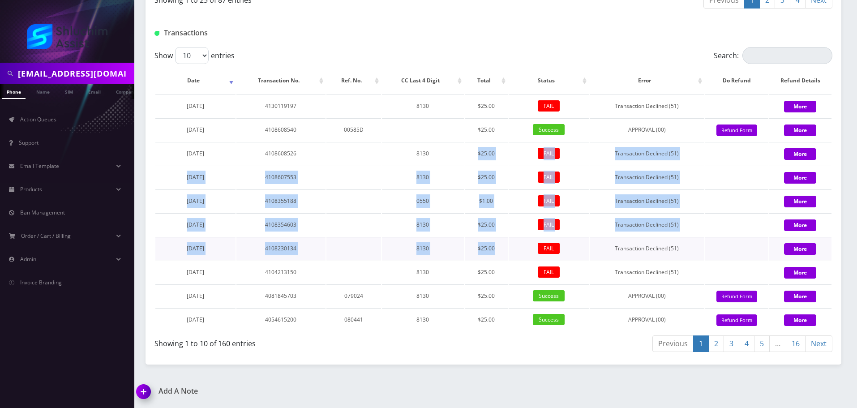
click at [500, 257] on td "$25.00" at bounding box center [486, 248] width 43 height 23
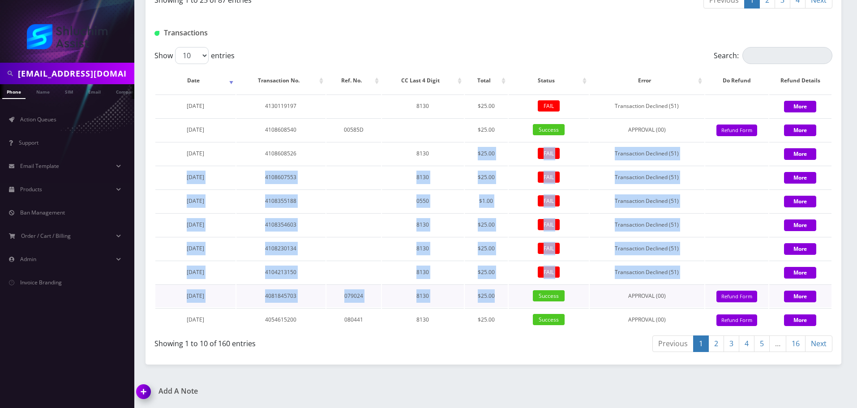
drag, startPoint x: 460, startPoint y: 165, endPoint x: 522, endPoint y: 291, distance: 141.0
click at [522, 291] on tbody "August 31, 2025 4130119197 8130 $25.00 FAIL Transaction Declined (51) More Augu…" at bounding box center [493, 212] width 676 height 236
click at [522, 291] on td "Success" at bounding box center [549, 295] width 80 height 23
drag, startPoint x: 483, startPoint y: 190, endPoint x: 533, endPoint y: 303, distance: 123.1
click at [533, 303] on tbody "August 31, 2025 4130119197 8130 $25.00 FAIL Transaction Declined (51) More Augu…" at bounding box center [493, 212] width 676 height 236
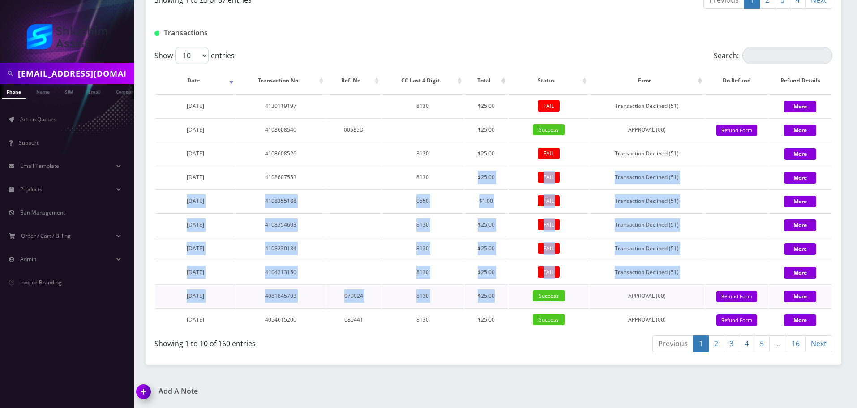
click at [533, 303] on td "Success" at bounding box center [549, 295] width 80 height 23
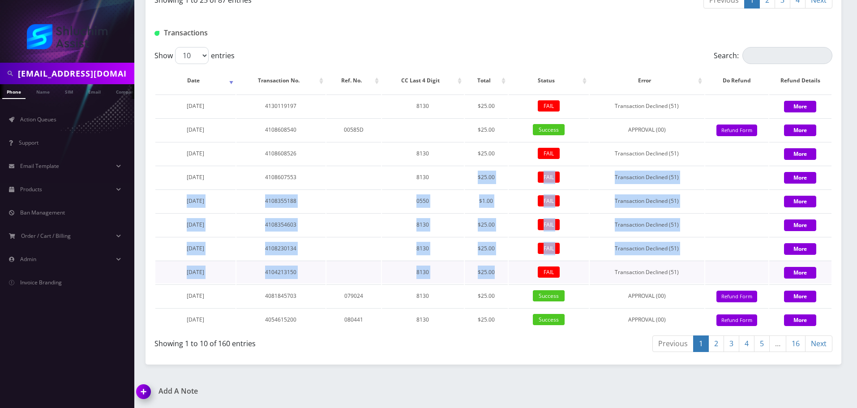
drag, startPoint x: 472, startPoint y: 183, endPoint x: 509, endPoint y: 275, distance: 99.1
click at [509, 275] on tbody "August 31, 2025 4130119197 8130 $25.00 FAIL Transaction Declined (51) More Augu…" at bounding box center [493, 212] width 676 height 236
click at [509, 275] on td "FAIL" at bounding box center [549, 272] width 80 height 23
drag, startPoint x: 454, startPoint y: 176, endPoint x: 501, endPoint y: 265, distance: 100.5
click at [501, 265] on tbody "August 31, 2025 4130119197 8130 $25.00 FAIL Transaction Declined (51) More Augu…" at bounding box center [493, 212] width 676 height 236
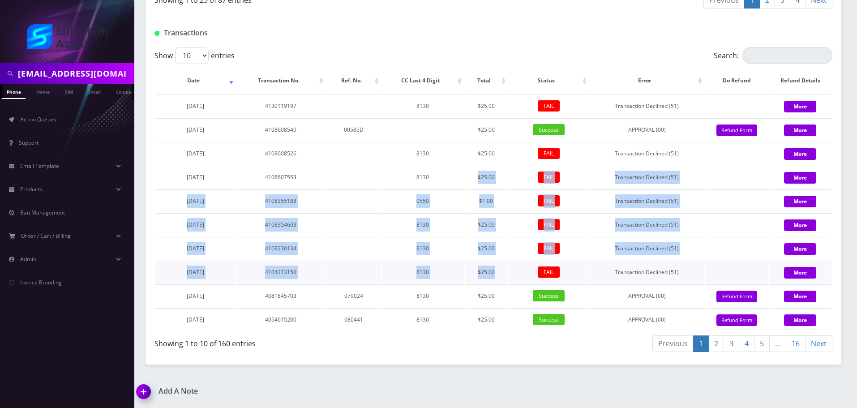
click at [501, 265] on td "$25.00" at bounding box center [486, 272] width 43 height 23
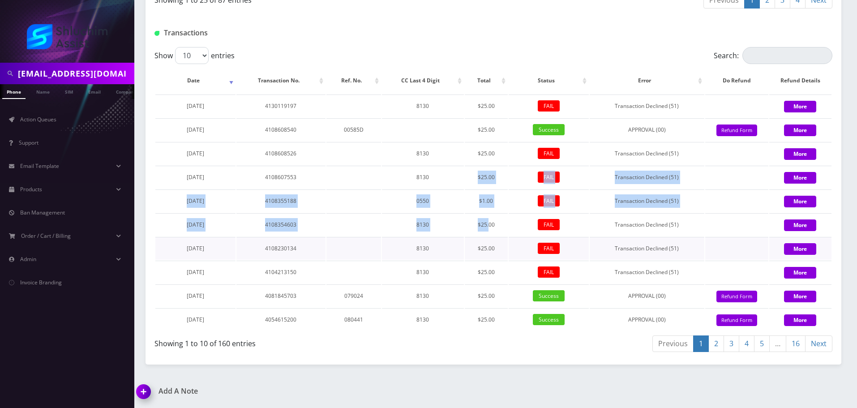
drag, startPoint x: 465, startPoint y: 171, endPoint x: 492, endPoint y: 237, distance: 70.9
click at [492, 237] on tbody "August 31, 2025 4130119197 8130 $25.00 FAIL Transaction Declined (51) More Augu…" at bounding box center [493, 212] width 676 height 236
click at [492, 237] on td "$25.00" at bounding box center [486, 248] width 43 height 23
drag, startPoint x: 453, startPoint y: 167, endPoint x: 490, endPoint y: 264, distance: 104.6
click at [489, 262] on tbody "August 31, 2025 4130119197 8130 $25.00 FAIL Transaction Declined (51) More Augu…" at bounding box center [493, 212] width 676 height 236
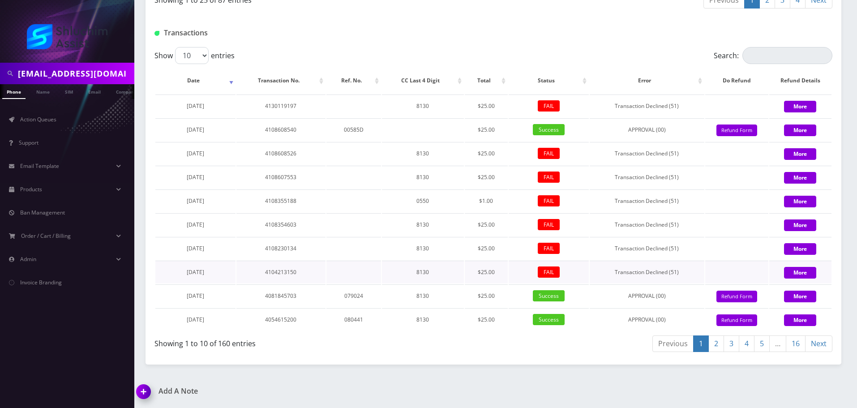
click at [490, 264] on td "$25.00" at bounding box center [486, 272] width 43 height 23
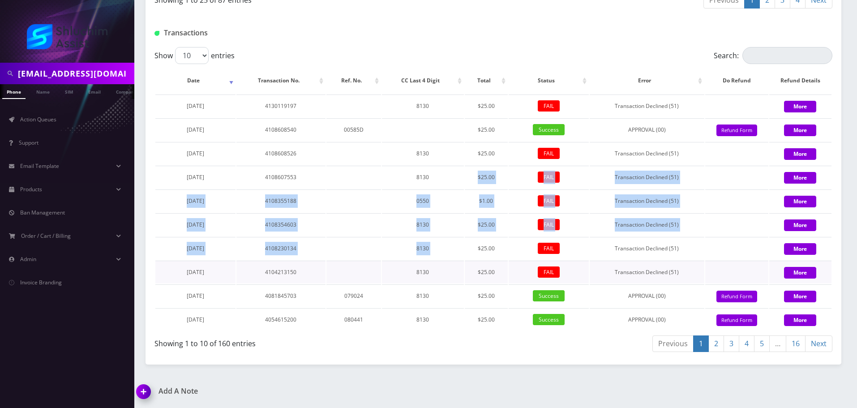
drag, startPoint x: 441, startPoint y: 171, endPoint x: 477, endPoint y: 266, distance: 101.2
click at [477, 266] on tbody "August 31, 2025 4130119197 8130 $25.00 FAIL Transaction Declined (51) More Augu…" at bounding box center [493, 212] width 676 height 236
click at [477, 266] on td "$25.00" at bounding box center [486, 272] width 43 height 23
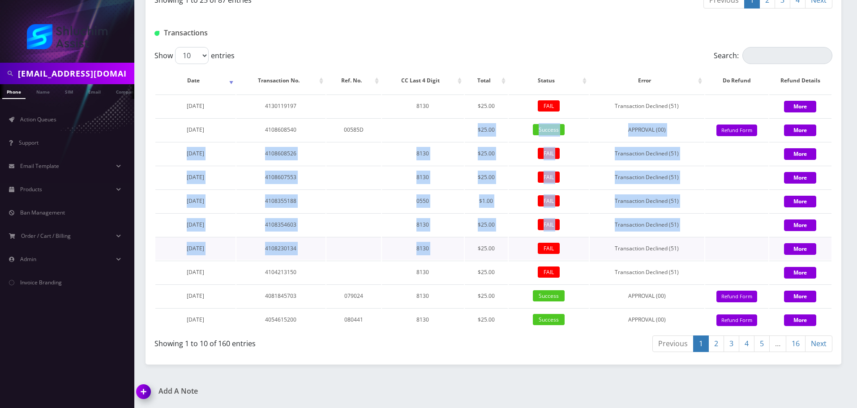
drag, startPoint x: 424, startPoint y: 163, endPoint x: 469, endPoint y: 253, distance: 99.9
click at [468, 252] on tbody "August 31, 2025 4130119197 8130 $25.00 FAIL Transaction Declined (51) More Augu…" at bounding box center [493, 212] width 676 height 236
click at [469, 253] on td "$25.00" at bounding box center [486, 248] width 43 height 23
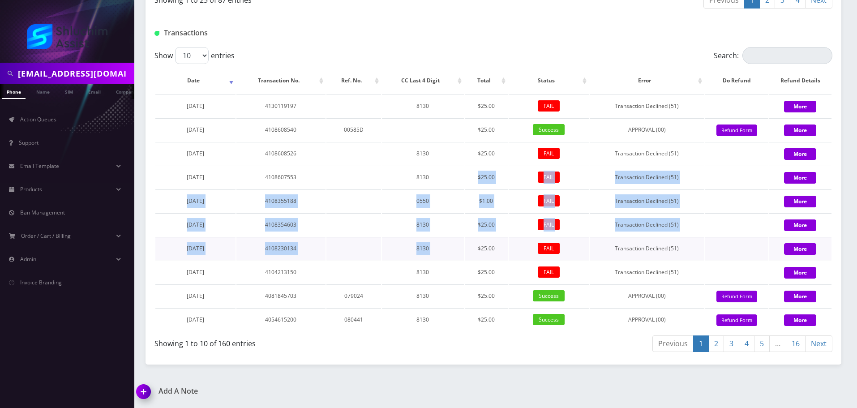
drag, startPoint x: 435, startPoint y: 176, endPoint x: 480, endPoint y: 251, distance: 87.5
click at [479, 250] on tbody "August 31, 2025 4130119197 8130 $25.00 FAIL Transaction Declined (51) More Augu…" at bounding box center [493, 212] width 676 height 236
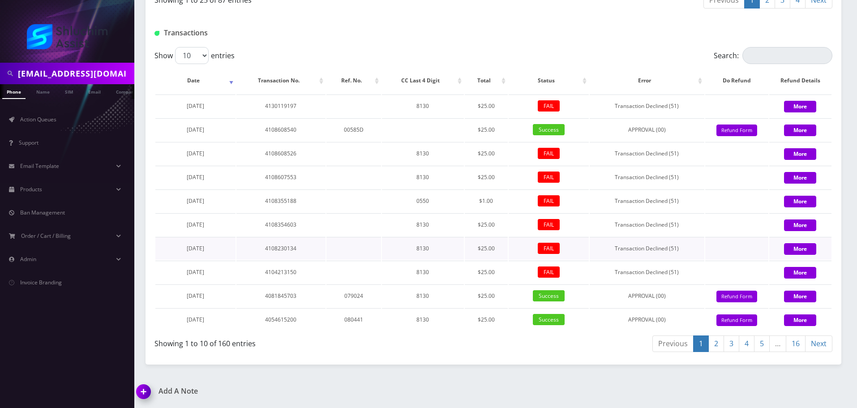
click at [480, 251] on td "$25.00" at bounding box center [486, 248] width 43 height 23
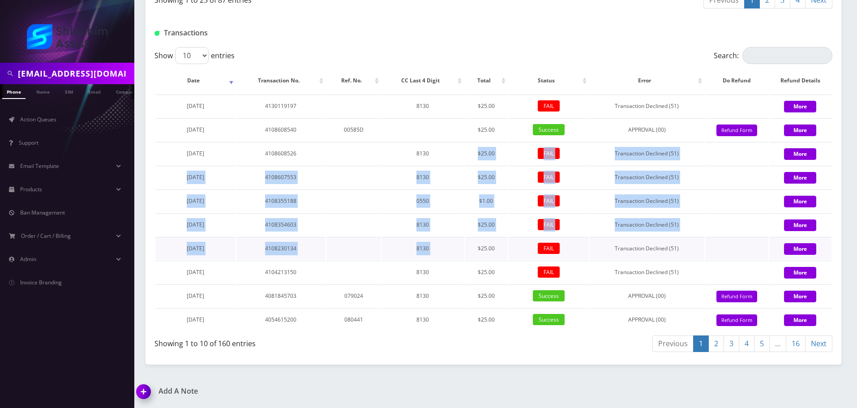
drag, startPoint x: 450, startPoint y: 154, endPoint x: 487, endPoint y: 254, distance: 107.5
click at [487, 253] on tbody "August 31, 2025 4130119197 8130 $25.00 FAIL Transaction Declined (51) More Augu…" at bounding box center [493, 212] width 676 height 236
click at [487, 254] on td "$25.00" at bounding box center [486, 248] width 43 height 23
drag, startPoint x: 458, startPoint y: 179, endPoint x: 500, endPoint y: 231, distance: 67.3
click at [499, 230] on tbody "August 31, 2025 4130119197 8130 $25.00 FAIL Transaction Declined (51) More Augu…" at bounding box center [493, 212] width 676 height 236
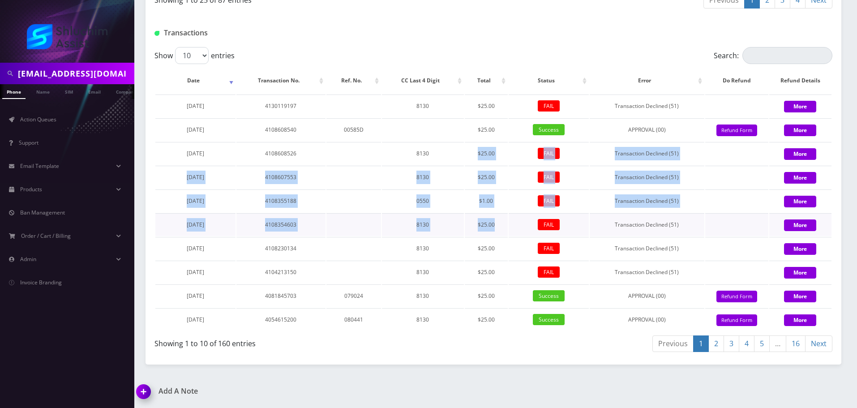
click at [500, 231] on td "$25.00" at bounding box center [486, 224] width 43 height 23
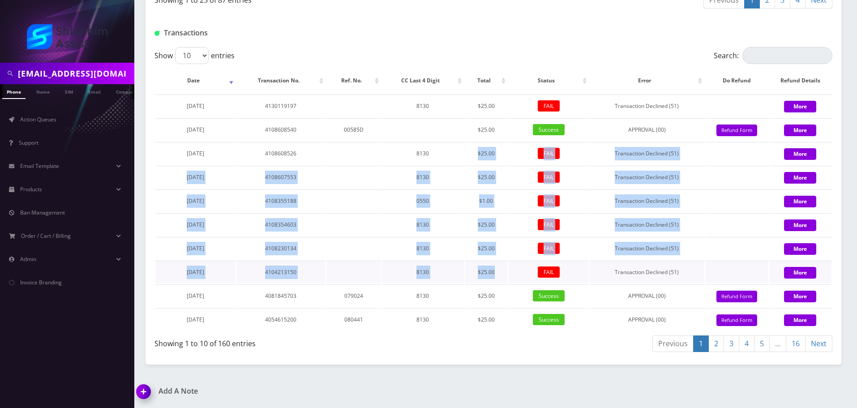
drag
click at [509, 268] on tbody "August 31, 2025 4130119197 8130 $25.00 FAIL Transaction Declined (51) More Augu…" at bounding box center [493, 212] width 676 height 236
click at [509, 269] on td "FAIL" at bounding box center [549, 272] width 80 height 23
click at [495, 282] on tbody "August 31, 2025 4130119197 8130 $25.00 FAIL Transaction Declined (51) More Augu…" at bounding box center [493, 212] width 676 height 236
click at [497, 283] on td "$25.00" at bounding box center [486, 272] width 43 height 23
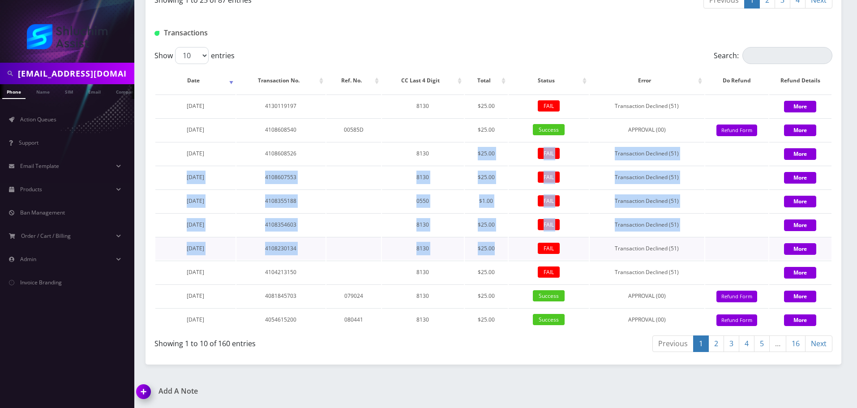
click at [506, 258] on tbody "August 31, 2025 4130119197 8130 $25.00 FAIL Transaction Declined (51) More Augu…" at bounding box center [493, 212] width 676 height 236
click at [506, 258] on td "$25.00" at bounding box center [486, 248] width 43 height 23
click at [511, 260] on table "Date Transaction No. Ref. No. CC Last 4 Digit Total Status Error Do Refund Refu…" at bounding box center [493, 199] width 678 height 265
click at [511, 260] on td "FAIL" at bounding box center [549, 248] width 80 height 23
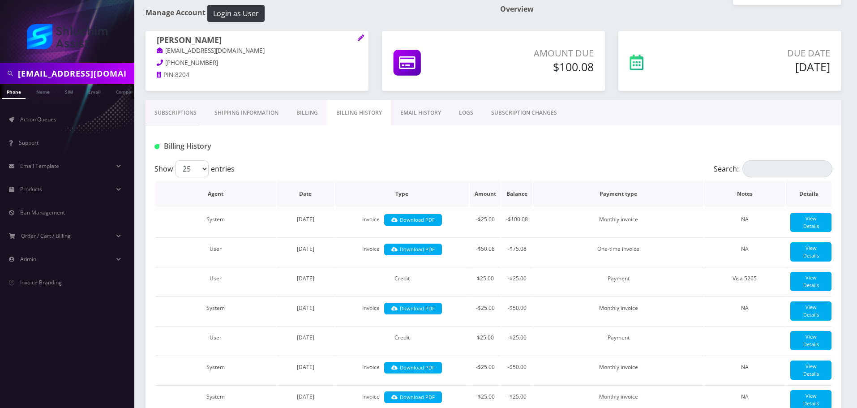
scroll to position [179, 0]
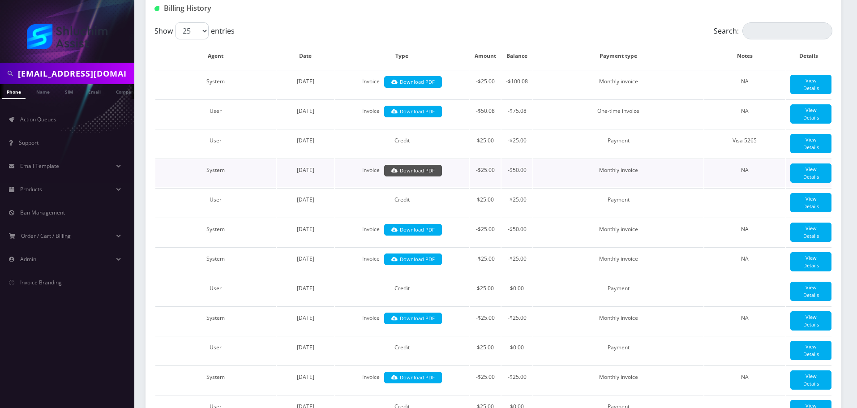
click at [433, 174] on link "Download PDF" at bounding box center [413, 171] width 58 height 12
click at [427, 108] on link "Download PDF" at bounding box center [413, 112] width 58 height 12
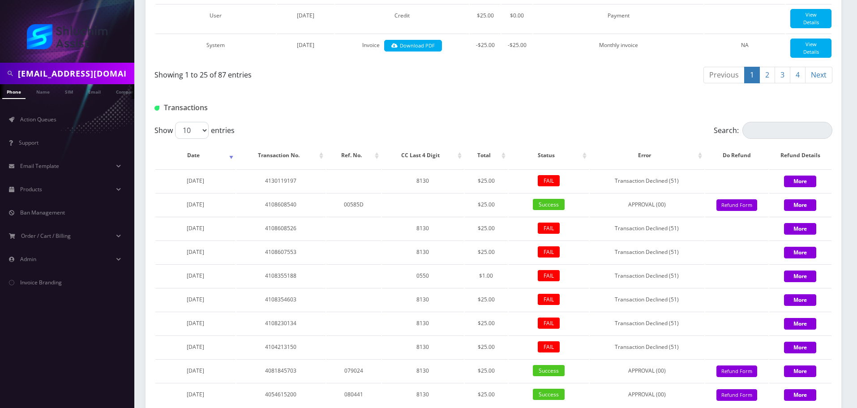
scroll to position [1045, 0]
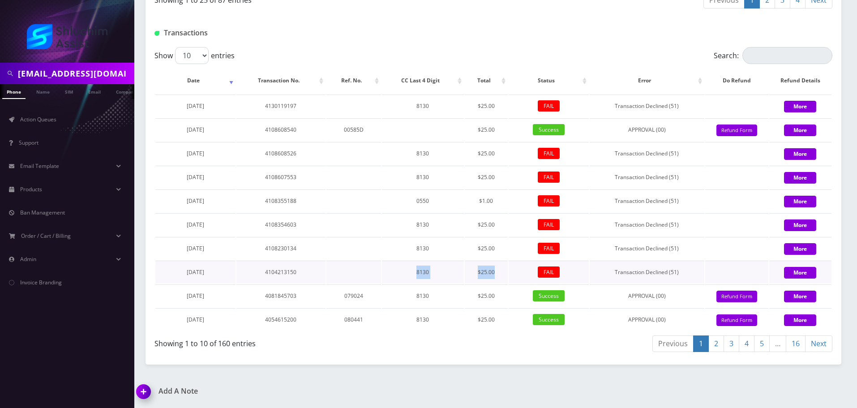
drag, startPoint x: 417, startPoint y: 273, endPoint x: 506, endPoint y: 273, distance: 89.6
click at [506, 273] on tr "July 30, 2025 4104213150 8130 $25.00 FAIL Transaction Declined (51) More" at bounding box center [493, 272] width 676 height 23
click at [506, 273] on td "$25.00" at bounding box center [486, 272] width 43 height 23
drag, startPoint x: 444, startPoint y: 271, endPoint x: 515, endPoint y: 272, distance: 71.6
click at [515, 272] on tr "July 30, 2025 4104213150 8130 $25.00 FAIL Transaction Declined (51) More" at bounding box center [493, 272] width 676 height 23
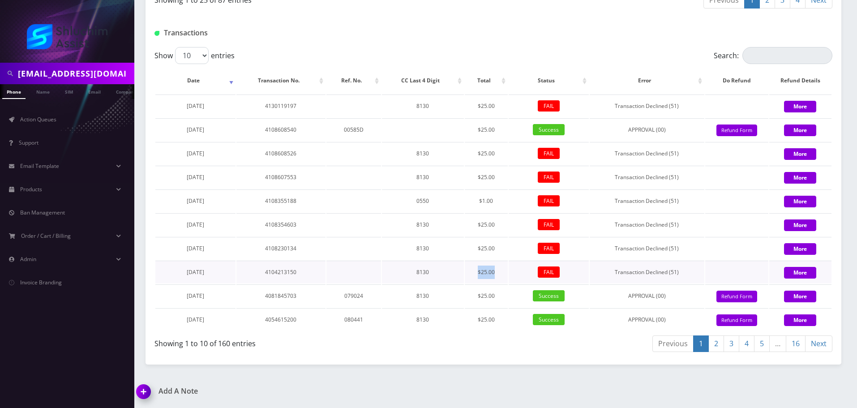
click at [515, 272] on td "FAIL" at bounding box center [549, 272] width 80 height 23
drag, startPoint x: 436, startPoint y: 272, endPoint x: 495, endPoint y: 274, distance: 59.6
click at [492, 274] on tr "July 30, 2025 4104213150 8130 $25.00 FAIL Transaction Declined (51) More" at bounding box center [493, 272] width 676 height 23
click at [497, 274] on td "$25.00" at bounding box center [486, 272] width 43 height 23
drag, startPoint x: 422, startPoint y: 271, endPoint x: 516, endPoint y: 273, distance: 93.6
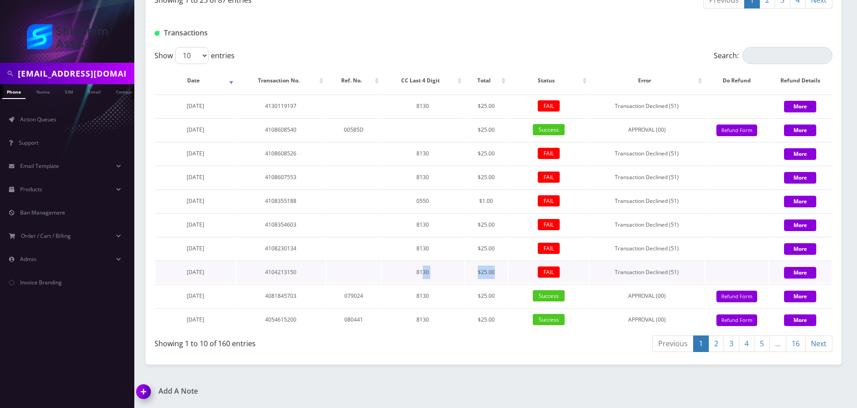
click at [515, 273] on tr "July 30, 2025 4104213150 8130 $25.00 FAIL Transaction Declined (51) More" at bounding box center [493, 272] width 676 height 23
click at [422, 262] on td "8130" at bounding box center [423, 272] width 82 height 23
drag, startPoint x: 478, startPoint y: 274, endPoint x: 483, endPoint y: 274, distance: 4.9
click at [483, 274] on tr "July 30, 2025 4104213150 8130 $25.00 FAIL Transaction Declined (51) More" at bounding box center [493, 272] width 676 height 23
click at [483, 274] on td "$25.00" at bounding box center [486, 272] width 43 height 23
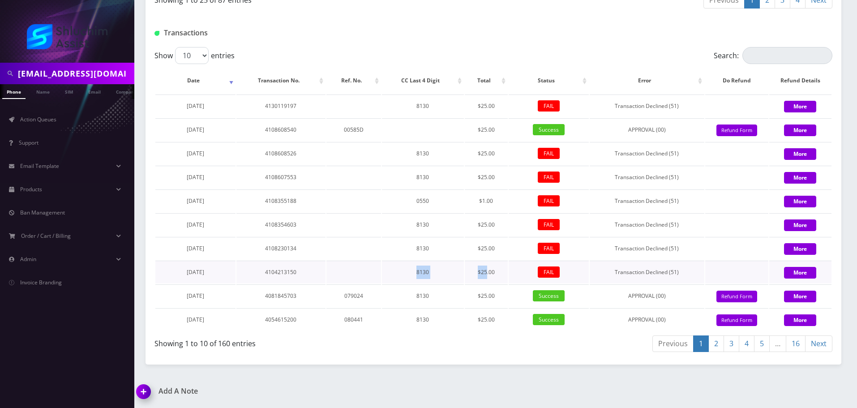
drag, startPoint x: 406, startPoint y: 270, endPoint x: 493, endPoint y: 273, distance: 87.4
click at [493, 273] on tr "July 30, 2025 4104213150 8130 $25.00 FAIL Transaction Declined (51) More" at bounding box center [493, 272] width 676 height 23
click at [495, 273] on td "$25.00" at bounding box center [486, 272] width 43 height 23
drag, startPoint x: 479, startPoint y: 273, endPoint x: 501, endPoint y: 273, distance: 22.4
click at [492, 273] on tr "July 30, 2025 4104213150 8130 $25.00 FAIL Transaction Declined (51) More" at bounding box center [493, 272] width 676 height 23
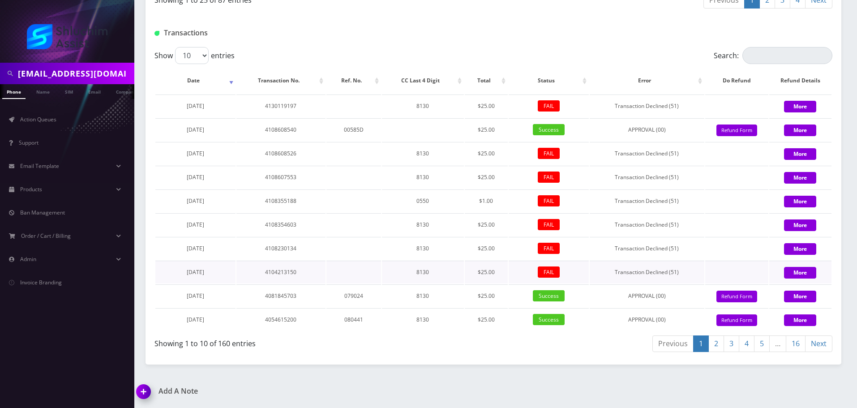
click at [501, 273] on td "$25.00" at bounding box center [486, 272] width 43 height 23
click at [492, 278] on tr "July 30, 2025 4104213150 8130 $25.00 FAIL Transaction Declined (51) More" at bounding box center [493, 272] width 676 height 23
click at [493, 278] on td "$25.00" at bounding box center [486, 272] width 43 height 23
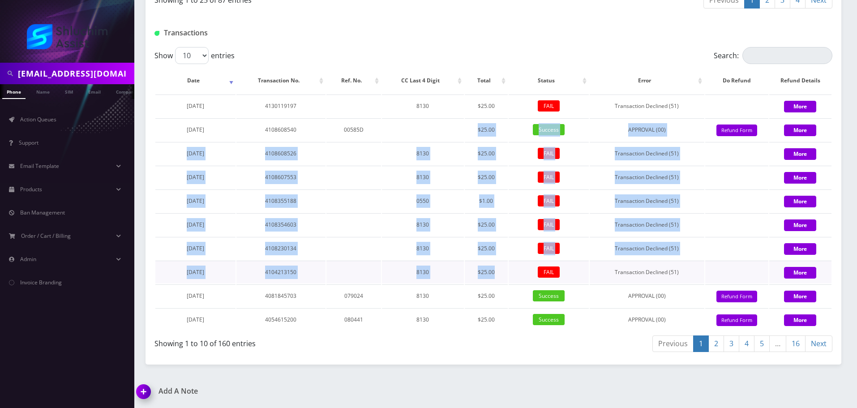
drag, startPoint x: 487, startPoint y: 210, endPoint x: 497, endPoint y: 268, distance: 58.2
click at [496, 268] on tbody "August 31, 2025 4130119197 8130 $25.00 FAIL Transaction Declined (51) More Augu…" at bounding box center [493, 212] width 676 height 236
click at [497, 268] on td "$25.00" at bounding box center [486, 272] width 43 height 23
drag, startPoint x: 459, startPoint y: 120, endPoint x: 508, endPoint y: 278, distance: 165.6
click at [508, 278] on tbody "August 31, 2025 4130119197 8130 $25.00 FAIL Transaction Declined (51) More Augu…" at bounding box center [493, 212] width 676 height 236
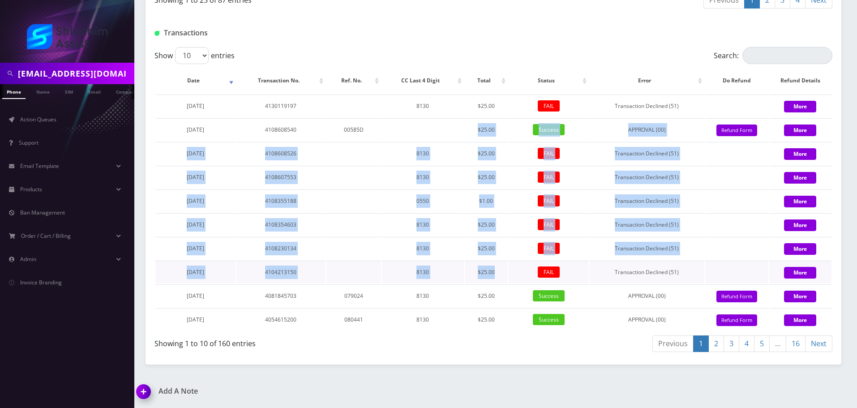
click at [509, 278] on td "FAIL" at bounding box center [549, 272] width 80 height 23
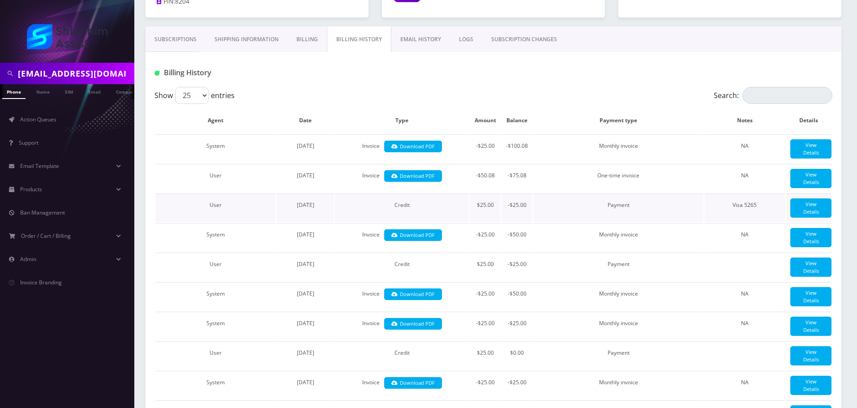
scroll to position [134, 0]
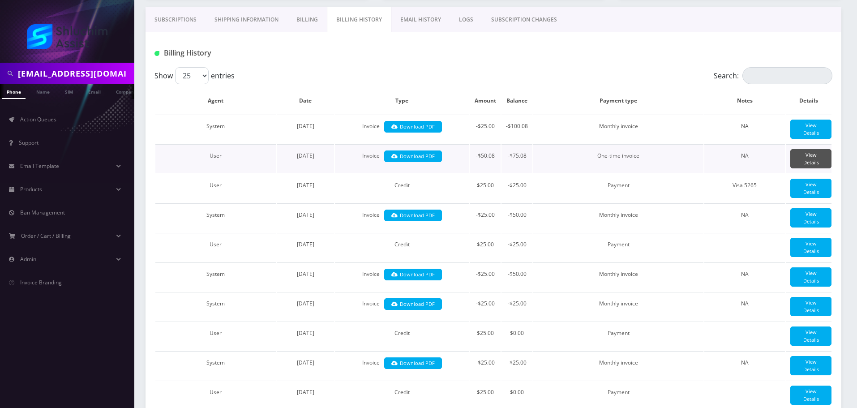
click at [813, 159] on link "View Details" at bounding box center [810, 158] width 41 height 19
click at [431, 159] on link "Download PDF" at bounding box center [413, 156] width 58 height 12
click at [423, 128] on link "Download PDF" at bounding box center [413, 127] width 58 height 12
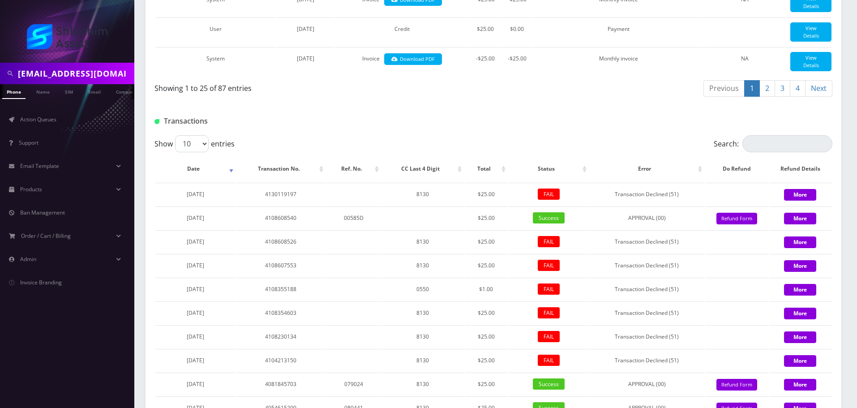
scroll to position [1045, 0]
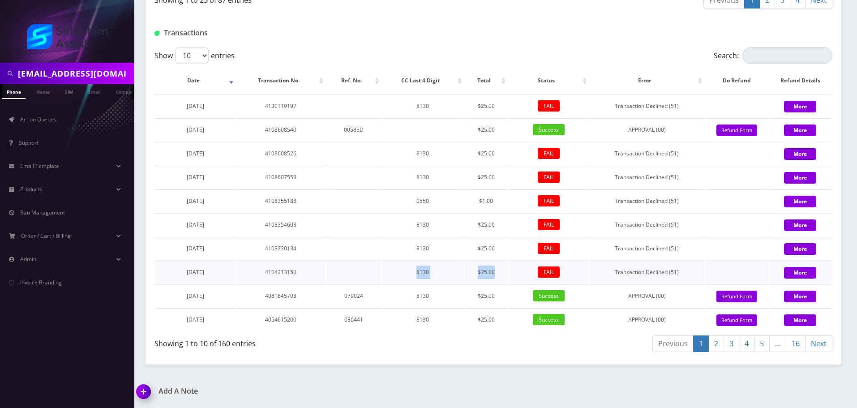
drag, startPoint x: 410, startPoint y: 274, endPoint x: 538, endPoint y: 274, distance: 127.6
click at [538, 274] on tr "July 30, 2025 4104213150 8130 $25.00 FAIL Transaction Declined (51) More" at bounding box center [493, 272] width 676 height 23
click at [335, 281] on td at bounding box center [353, 272] width 55 height 23
drag, startPoint x: 325, startPoint y: 281, endPoint x: 469, endPoint y: 281, distance: 144.6
click at [469, 281] on tr "July 30, 2025 4104213150 8130 $25.00 FAIL Transaction Declined (51) More" at bounding box center [493, 272] width 676 height 23
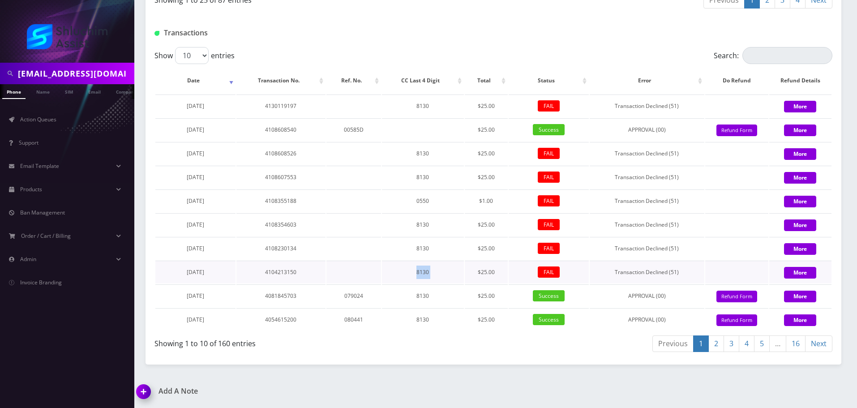
click at [469, 281] on td "$25.00" at bounding box center [486, 272] width 43 height 23
drag, startPoint x: 373, startPoint y: 280, endPoint x: 496, endPoint y: 280, distance: 122.7
click at [495, 280] on tr "July 30, 2025 4104213150 8130 $25.00 FAIL Transaction Declined (51) More" at bounding box center [493, 272] width 676 height 23
click at [496, 280] on td "$25.00" at bounding box center [486, 272] width 43 height 23
drag, startPoint x: 394, startPoint y: 280, endPoint x: 511, endPoint y: 280, distance: 117.3
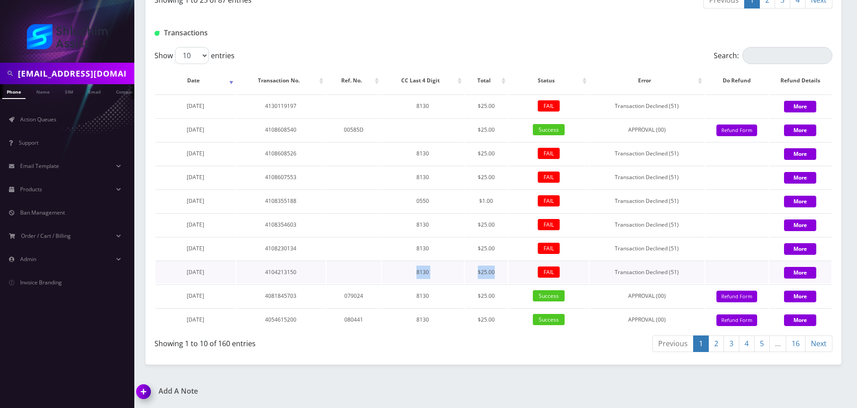
click at [511, 280] on tr "July 30, 2025 4104213150 8130 $25.00 FAIL Transaction Declined (51) More" at bounding box center [493, 272] width 676 height 23
click at [511, 280] on td "FAIL" at bounding box center [549, 272] width 80 height 23
drag, startPoint x: 398, startPoint y: 277, endPoint x: 504, endPoint y: 277, distance: 106.6
click at [504, 277] on tr "July 30, 2025 4104213150 8130 $25.00 FAIL Transaction Declined (51) More" at bounding box center [493, 272] width 676 height 23
click at [504, 277] on td "$25.00" at bounding box center [486, 272] width 43 height 23
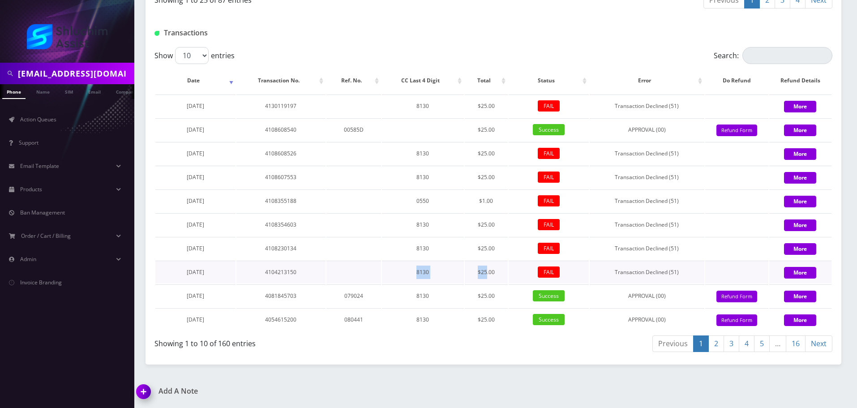
drag, startPoint x: 407, startPoint y: 274, endPoint x: 489, endPoint y: 274, distance: 81.9
click at [489, 274] on tr "July 30, 2025 4104213150 8130 $25.00 FAIL Transaction Declined (51) More" at bounding box center [493, 272] width 676 height 23
click at [489, 274] on td "$25.00" at bounding box center [486, 272] width 43 height 23
drag, startPoint x: 386, startPoint y: 273, endPoint x: 494, endPoint y: 273, distance: 108.4
click at [490, 273] on tr "July 30, 2025 4104213150 8130 $25.00 FAIL Transaction Declined (51) More" at bounding box center [493, 272] width 676 height 23
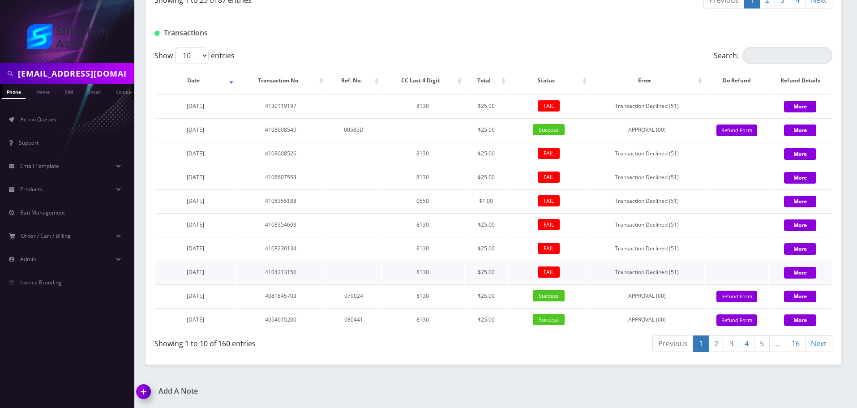
click at [494, 273] on td "$25.00" at bounding box center [486, 272] width 43 height 23
drag, startPoint x: 480, startPoint y: 273, endPoint x: 497, endPoint y: 274, distance: 16.6
click at [496, 274] on tr "July 30, 2025 4104213150 8130 $25.00 FAIL Transaction Declined (51) More" at bounding box center [493, 272] width 676 height 23
click at [497, 274] on td "$25.00" at bounding box center [486, 272] width 43 height 23
drag, startPoint x: 416, startPoint y: 273, endPoint x: 492, endPoint y: 273, distance: 76.1
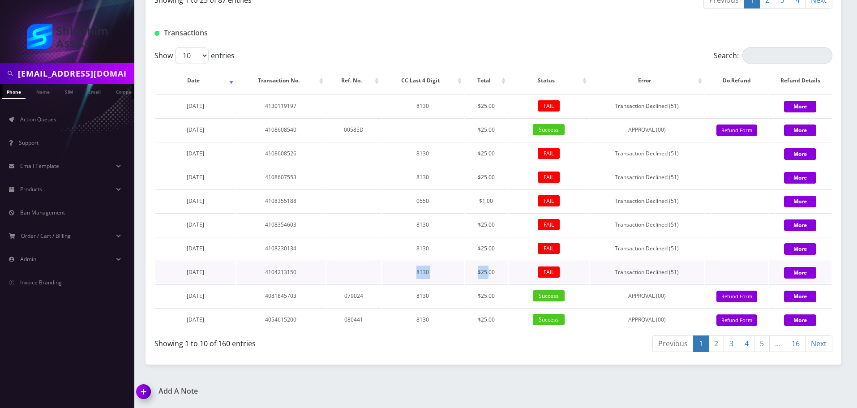
click at [492, 273] on tr "July 30, 2025 4104213150 8130 $25.00 FAIL Transaction Declined (51) More" at bounding box center [493, 272] width 676 height 23
click at [492, 273] on td "$25.00" at bounding box center [486, 272] width 43 height 23
drag, startPoint x: 412, startPoint y: 272, endPoint x: 502, endPoint y: 272, distance: 89.6
click at [502, 272] on tr "July 30, 2025 4104213150 8130 $25.00 FAIL Transaction Declined (51) More" at bounding box center [493, 272] width 676 height 23
click at [502, 272] on td "$25.00" at bounding box center [486, 272] width 43 height 23
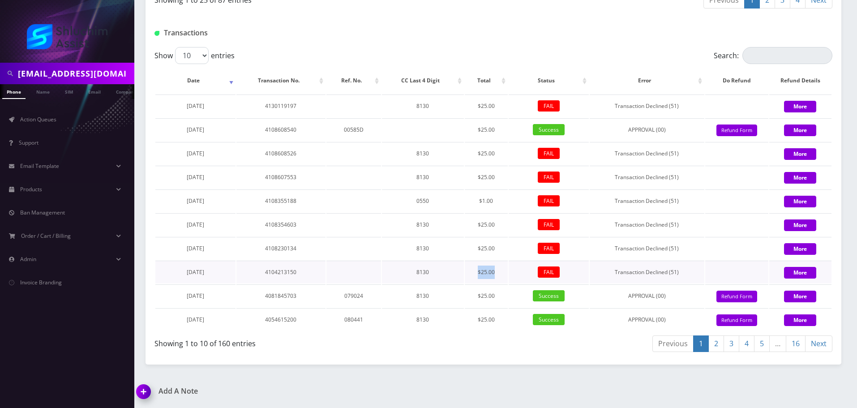
drag, startPoint x: 434, startPoint y: 272, endPoint x: 515, endPoint y: 273, distance: 81.5
click at [515, 273] on tr "July 30, 2025 4104213150 8130 $25.00 FAIL Transaction Declined (51) More" at bounding box center [493, 272] width 676 height 23
click at [515, 273] on td "FAIL" at bounding box center [549, 272] width 80 height 23
drag, startPoint x: 461, startPoint y: 273, endPoint x: 523, endPoint y: 273, distance: 61.3
click at [522, 273] on tr "July 30, 2025 4104213150 8130 $25.00 FAIL Transaction Declined (51) More" at bounding box center [493, 272] width 676 height 23
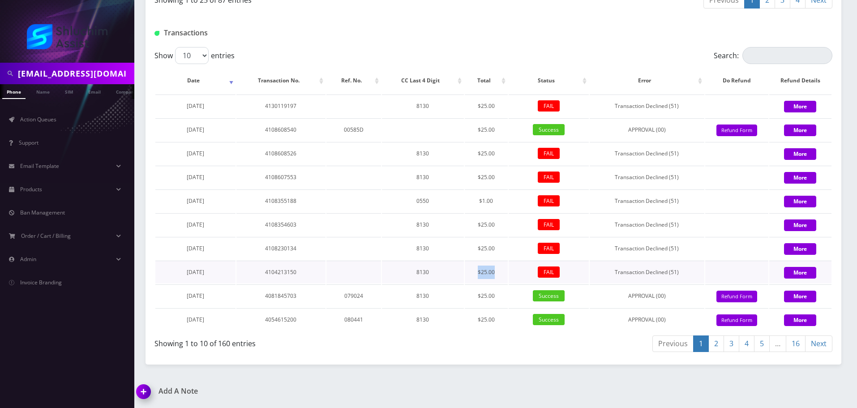
click at [523, 273] on td "FAIL" at bounding box center [549, 272] width 80 height 23
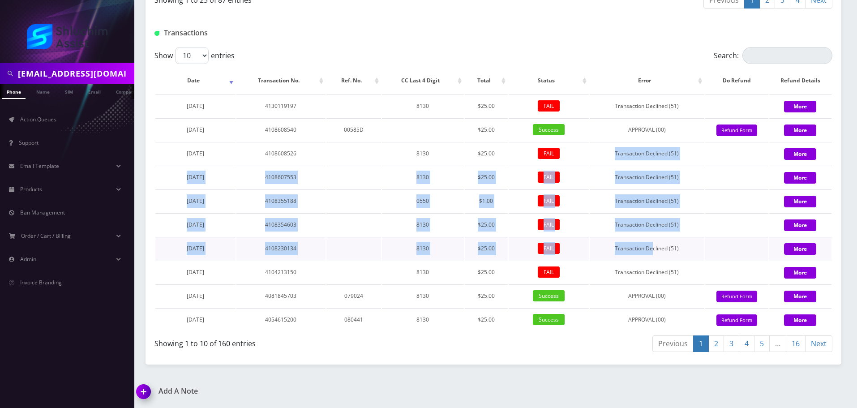
drag, startPoint x: 628, startPoint y: 182, endPoint x: 653, endPoint y: 242, distance: 65.4
click at [653, 242] on tbody "August 31, 2025 4130119197 8130 $25.00 FAIL Transaction Declined (51) More Augu…" at bounding box center [493, 212] width 676 height 236
click at [653, 242] on td "Transaction Declined (51)" at bounding box center [647, 248] width 115 height 23
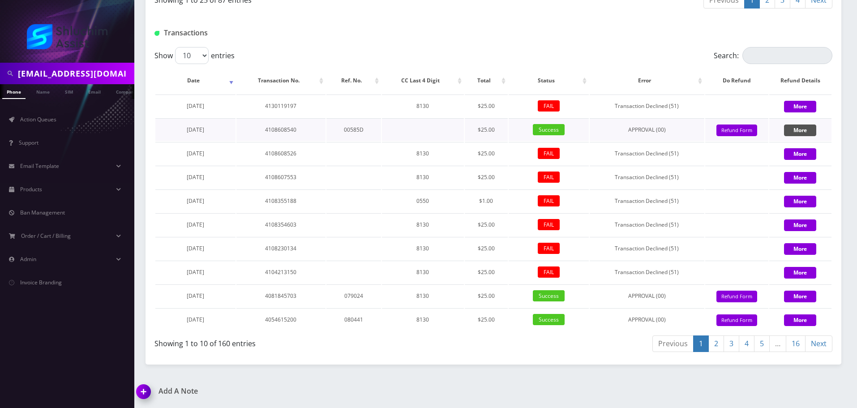
click at [800, 129] on button "More" at bounding box center [800, 130] width 32 height 12
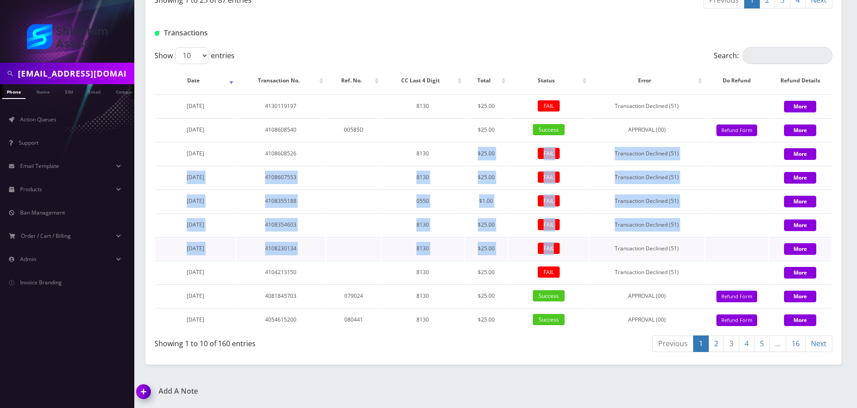
drag, startPoint x: 448, startPoint y: 162, endPoint x: 565, endPoint y: 257, distance: 150.3
click at [565, 257] on tbody "August 31, 2025 4130119197 8130 $25.00 FAIL Transaction Declined (51) More Augu…" at bounding box center [493, 212] width 676 height 236
click at [565, 257] on td "FAIL" at bounding box center [549, 248] width 80 height 23
drag, startPoint x: 463, startPoint y: 176, endPoint x: 542, endPoint y: 242, distance: 103.0
click at [542, 241] on tbody "August 31, 2025 4130119197 8130 $25.00 FAIL Transaction Declined (51) More Augu…" at bounding box center [493, 212] width 676 height 236
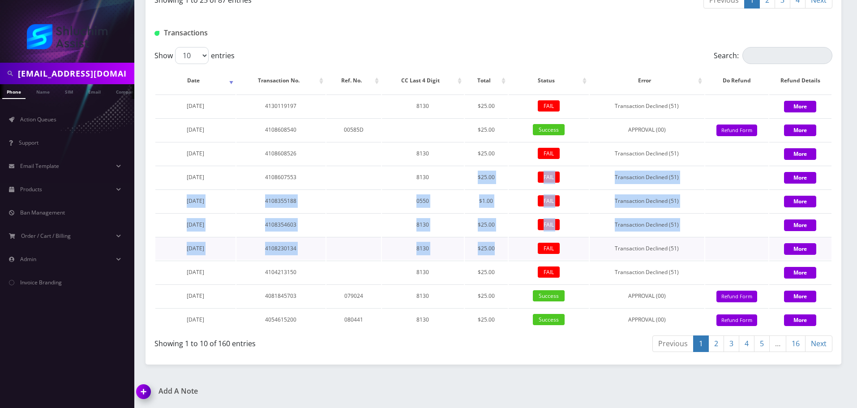
click at [542, 242] on td "FAIL" at bounding box center [549, 248] width 80 height 23
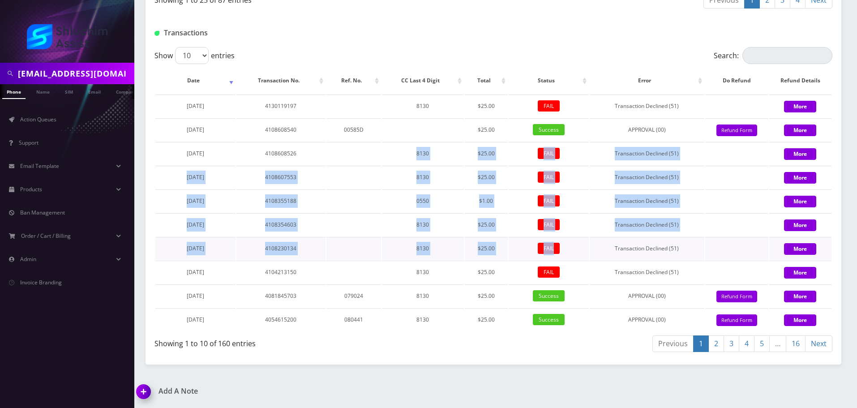
drag, startPoint x: 451, startPoint y: 189, endPoint x: 557, endPoint y: 257, distance: 124.8
click at [557, 257] on tbody "August 31, 2025 4130119197 8130 $25.00 FAIL Transaction Declined (51) More Augu…" at bounding box center [493, 212] width 676 height 236
click at [520, 257] on td "FAIL" at bounding box center [549, 248] width 80 height 23
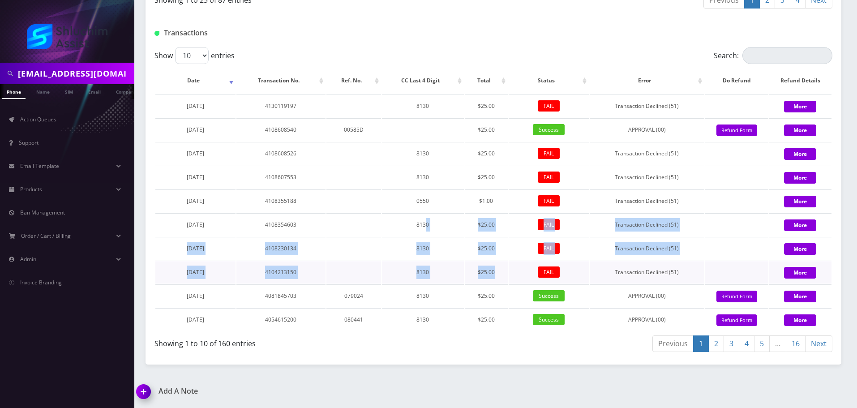
drag, startPoint x: 500, startPoint y: 254, endPoint x: 520, endPoint y: 263, distance: 21.6
click at [520, 263] on tbody "August 31, 2025 4130119197 8130 $25.00 FAIL Transaction Declined (51) More Augu…" at bounding box center [493, 212] width 676 height 236
click at [520, 263] on td "FAIL" at bounding box center [549, 272] width 80 height 23
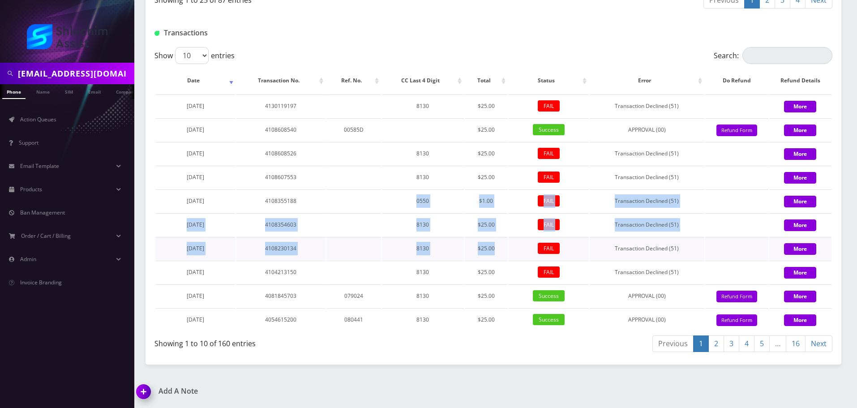
drag, startPoint x: 418, startPoint y: 196, endPoint x: 505, endPoint y: 256, distance: 105.9
click at [505, 256] on tbody "August 31, 2025 4130119197 8130 $25.00 FAIL Transaction Declined (51) More Augu…" at bounding box center [493, 212] width 676 height 236
click at [505, 256] on td "$25.00" at bounding box center [486, 248] width 43 height 23
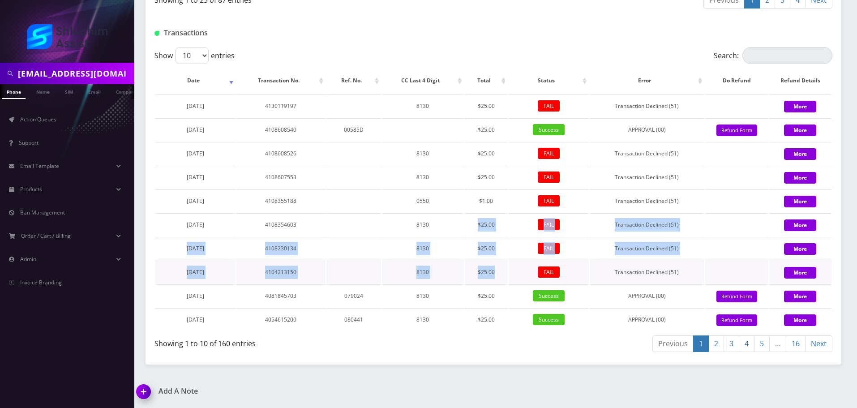
drag, startPoint x: 462, startPoint y: 242, endPoint x: 505, endPoint y: 266, distance: 49.7
click at [505, 266] on tbody "August 31, 2025 4130119197 8130 $25.00 FAIL Transaction Declined (51) More Augu…" at bounding box center [493, 212] width 676 height 236
click at [505, 266] on td "$25.00" at bounding box center [486, 272] width 43 height 23
drag, startPoint x: 438, startPoint y: 219, endPoint x: 509, endPoint y: 269, distance: 86.7
click at [509, 269] on tbody "August 31, 2025 4130119197 8130 $25.00 FAIL Transaction Declined (51) More Augu…" at bounding box center [493, 212] width 676 height 236
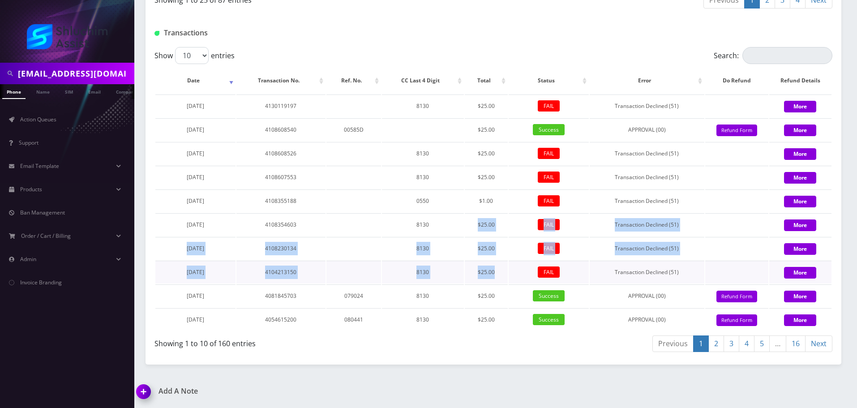
click at [509, 269] on td "FAIL" at bounding box center [549, 272] width 80 height 23
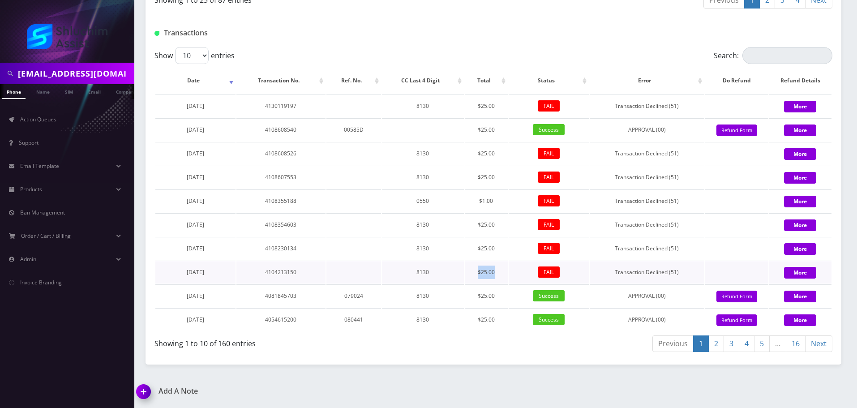
drag, startPoint x: 471, startPoint y: 275, endPoint x: 519, endPoint y: 276, distance: 47.9
click at [519, 276] on tr "July 30, 2025 4104213150 8130 $25.00 FAIL Transaction Declined (51) More" at bounding box center [493, 272] width 676 height 23
click at [519, 276] on td "FAIL" at bounding box center [549, 272] width 80 height 23
drag, startPoint x: 449, startPoint y: 274, endPoint x: 510, endPoint y: 274, distance: 60.9
click at [510, 274] on tr "July 30, 2025 4104213150 8130 $25.00 FAIL Transaction Declined (51) More" at bounding box center [493, 272] width 676 height 23
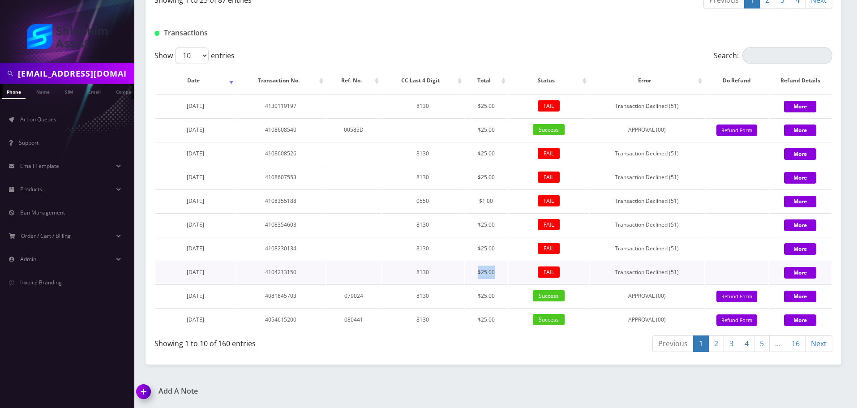
click at [510, 274] on td "FAIL" at bounding box center [549, 272] width 80 height 23
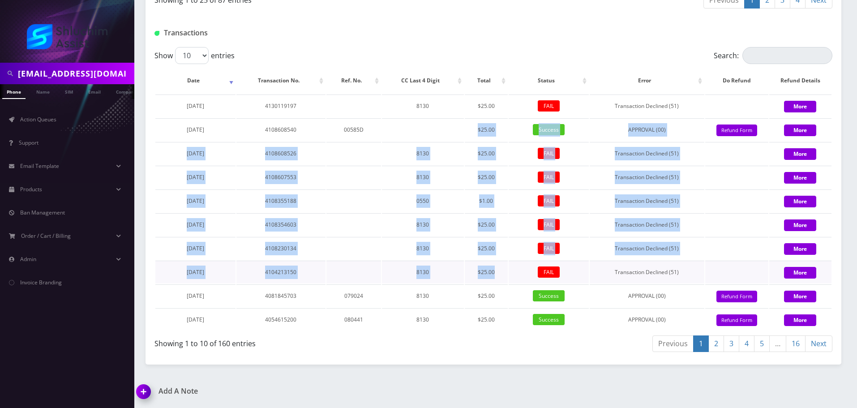
drag, startPoint x: 454, startPoint y: 137, endPoint x: 531, endPoint y: 275, distance: 157.7
click at [531, 275] on tbody "August 31, 2025 4130119197 8130 $25.00 FAIL Transaction Declined (51) More Augu…" at bounding box center [493, 212] width 676 height 236
click at [531, 275] on td "FAIL" at bounding box center [549, 272] width 80 height 23
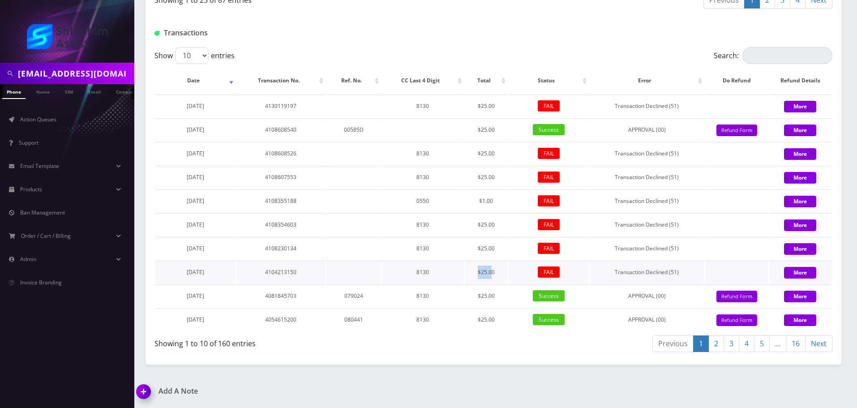
drag, startPoint x: 471, startPoint y: 271, endPoint x: 492, endPoint y: 271, distance: 21.0
click at [492, 271] on td "$25.00" at bounding box center [486, 272] width 43 height 23
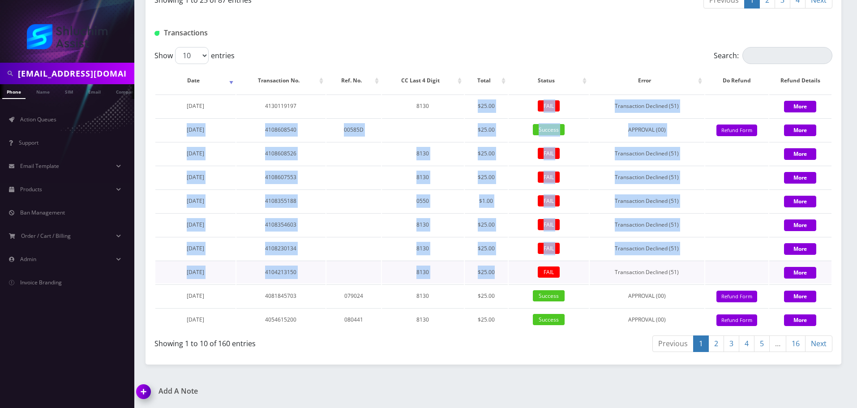
drag, startPoint x: 472, startPoint y: 124, endPoint x: 526, endPoint y: 274, distance: 159.5
click at [526, 274] on tbody "August 31, 2025 4130119197 8130 $25.00 FAIL Transaction Declined (51) More Augu…" at bounding box center [493, 212] width 676 height 236
click at [526, 274] on td "FAIL" at bounding box center [549, 272] width 80 height 23
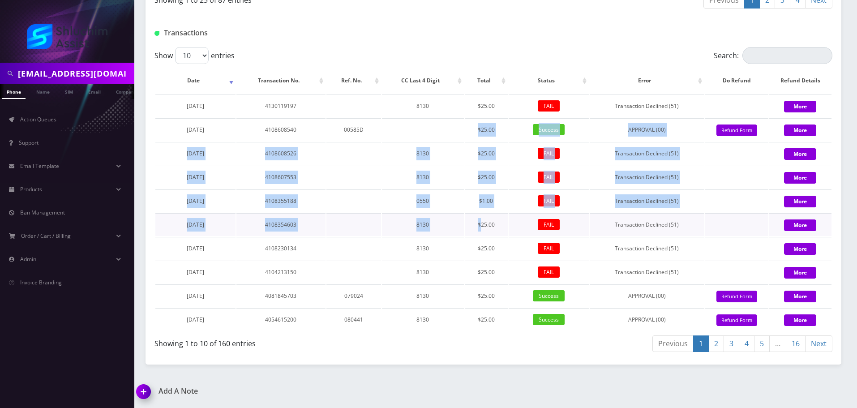
drag, startPoint x: 420, startPoint y: 134, endPoint x: 482, endPoint y: 232, distance: 115.9
click at [482, 232] on tbody "August 31, 2025 4130119197 8130 $25.00 FAIL Transaction Declined (51) More Augu…" at bounding box center [493, 212] width 676 height 236
click at [482, 232] on td "$25.00" at bounding box center [486, 224] width 43 height 23
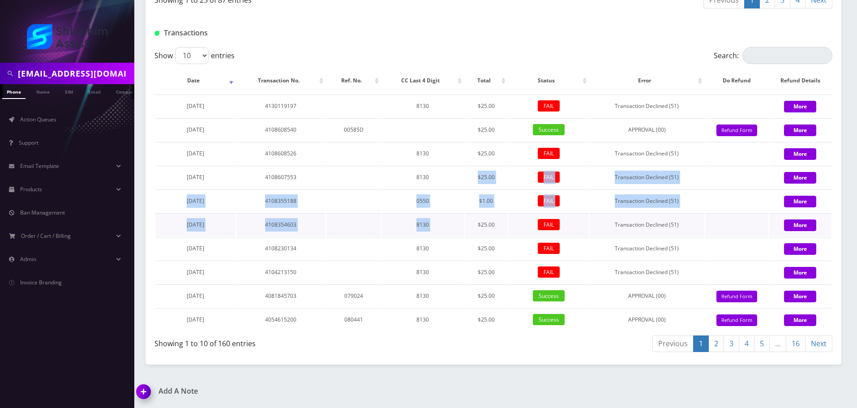
drag, startPoint x: 438, startPoint y: 171, endPoint x: 475, endPoint y: 231, distance: 70.5
click at [475, 231] on tbody "August 31, 2025 4130119197 8130 $25.00 FAIL Transaction Declined (51) More Augu…" at bounding box center [493, 212] width 676 height 236
click at [475, 231] on td "$25.00" at bounding box center [486, 224] width 43 height 23
drag, startPoint x: 442, startPoint y: 172, endPoint x: 474, endPoint y: 235, distance: 70.7
click at [474, 235] on tbody "August 31, 2025 4130119197 8130 $25.00 FAIL Transaction Declined (51) More Augu…" at bounding box center [493, 212] width 676 height 236
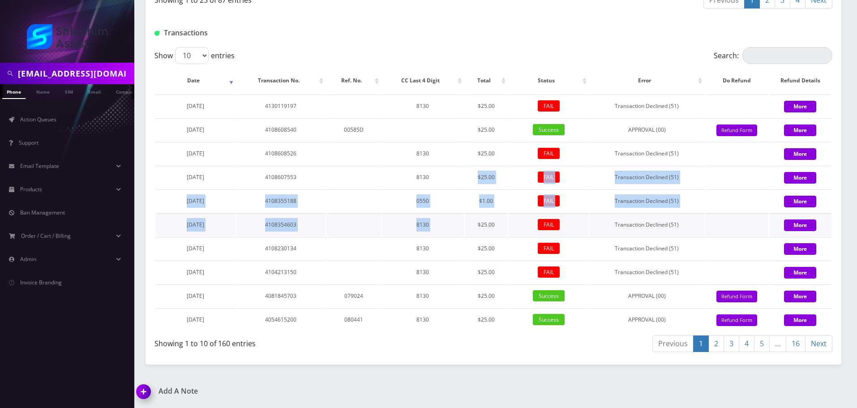
click at [474, 235] on td "$25.00" at bounding box center [486, 224] width 43 height 23
drag, startPoint x: 444, startPoint y: 172, endPoint x: 485, endPoint y: 250, distance: 87.9
click at [485, 250] on tbody "August 31, 2025 4130119197 8130 $25.00 FAIL Transaction Declined (51) More Augu…" at bounding box center [493, 212] width 676 height 236
click at [485, 250] on td "$25.00" at bounding box center [486, 248] width 43 height 23
drag, startPoint x: 445, startPoint y: 170, endPoint x: 484, endPoint y: 248, distance: 87.3
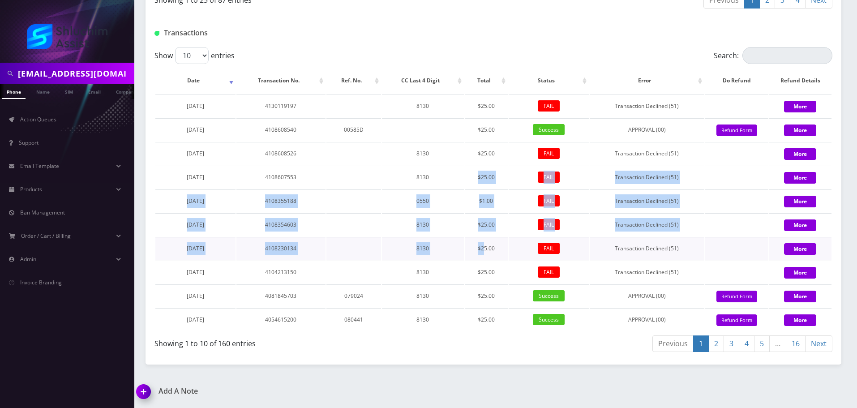
click at [484, 248] on tbody "August 31, 2025 4130119197 8130 $25.00 FAIL Transaction Declined (51) More Augu…" at bounding box center [493, 212] width 676 height 236
click at [484, 248] on td "$25.00" at bounding box center [486, 248] width 43 height 23
drag, startPoint x: 442, startPoint y: 163, endPoint x: 478, endPoint y: 239, distance: 83.7
click at [478, 239] on tbody "August 31, 2025 4130119197 8130 $25.00 FAIL Transaction Declined (51) More Augu…" at bounding box center [493, 212] width 676 height 236
click at [478, 239] on td "$25.00" at bounding box center [486, 248] width 43 height 23
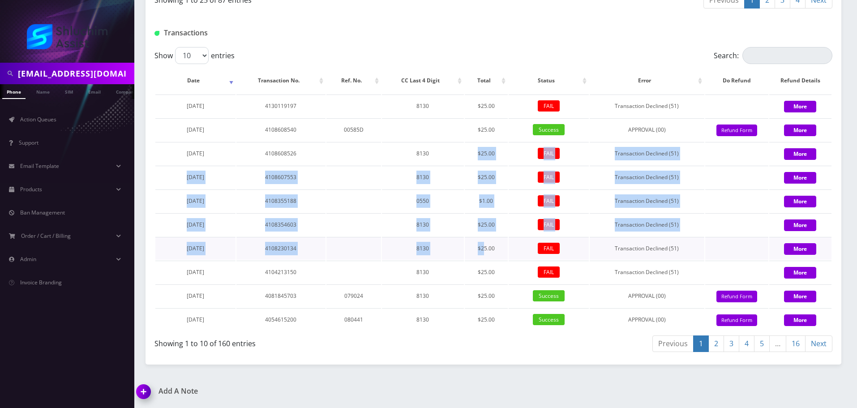
drag, startPoint x: 467, startPoint y: 205, endPoint x: 484, endPoint y: 243, distance: 41.9
click at [484, 243] on tbody "August 31, 2025 4130119197 8130 $25.00 FAIL Transaction Declined (51) More Augu…" at bounding box center [493, 212] width 676 height 236
click at [484, 243] on td "$25.00" at bounding box center [486, 248] width 43 height 23
click at [487, 254] on tbody "August 31, 2025 4130119197 8130 $25.00 FAIL Transaction Declined (51) More Augu…" at bounding box center [493, 212] width 676 height 236
click at [487, 254] on td "$25.00" at bounding box center [486, 248] width 43 height 23
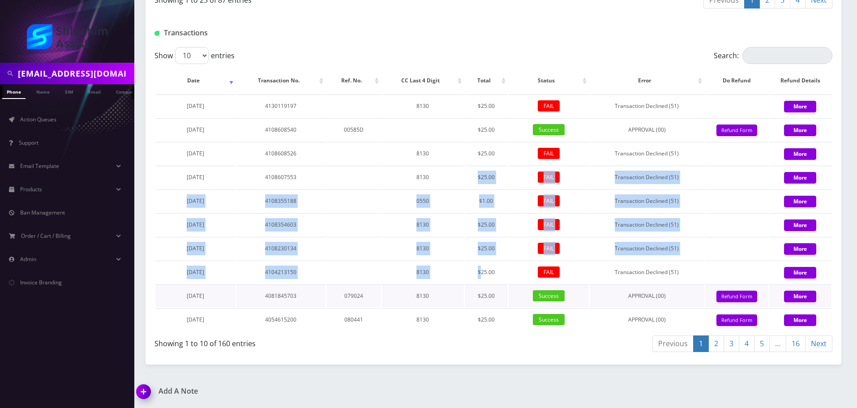
drag, startPoint x: 450, startPoint y: 167, endPoint x: 489, endPoint y: 285, distance: 124.5
click at [489, 285] on tbody "August 31, 2025 4130119197 8130 $25.00 FAIL Transaction Declined (51) More Augu…" at bounding box center [493, 212] width 676 height 236
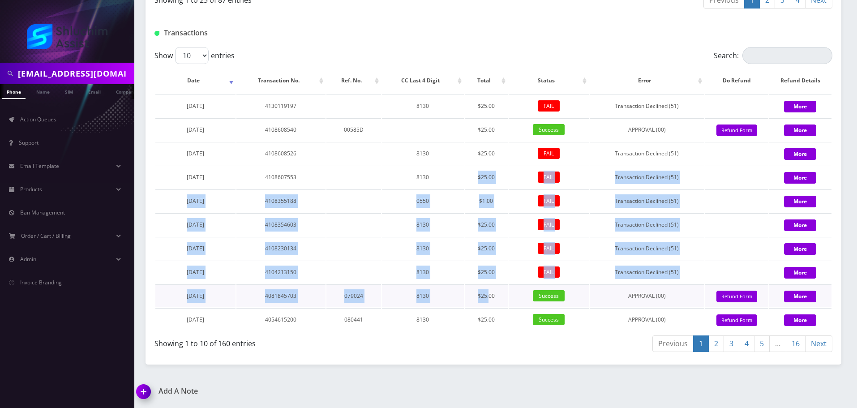
click at [489, 285] on td "$25.00" at bounding box center [486, 295] width 43 height 23
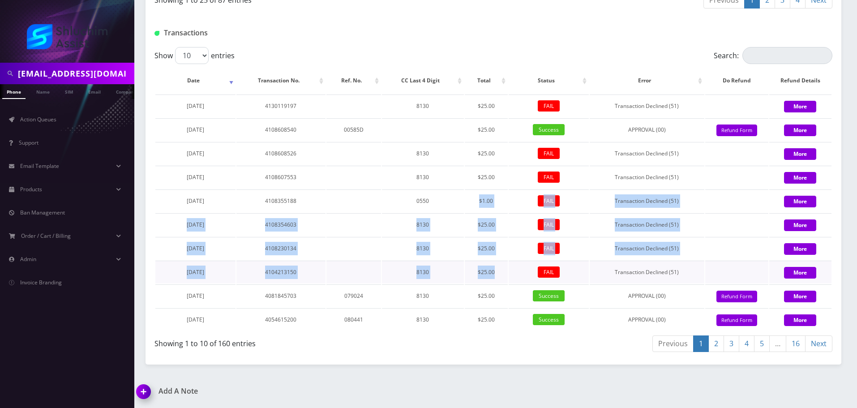
click at [497, 269] on table "Date Transaction No. Ref. No. CC Last 4 Digit Total Status Error Do Refund Refu…" at bounding box center [493, 199] width 678 height 265
click at [497, 269] on td "$25.00" at bounding box center [486, 272] width 43 height 23
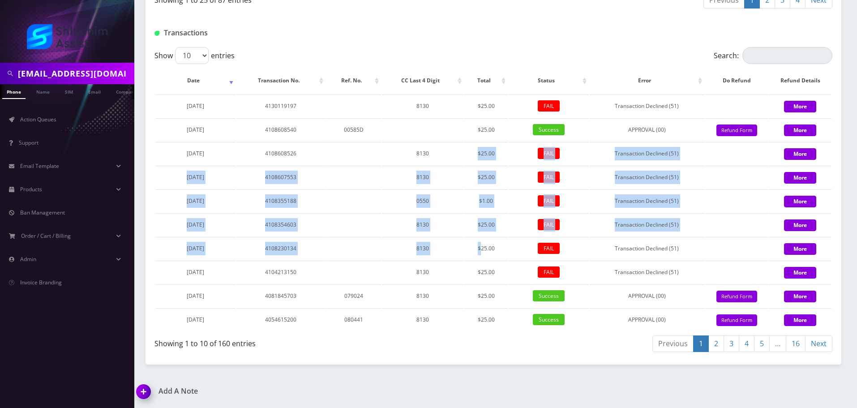
click at [480, 236] on table "Date Transaction No. Ref. No. CC Last 4 Digit Total Status Error Do Refund Refu…" at bounding box center [493, 199] width 678 height 265
click at [493, 250] on tbody "August 31, 2025 4130119197 8130 $25.00 FAIL Transaction Declined (51) More Augu…" at bounding box center [493, 212] width 676 height 236
click at [493, 250] on td "$25.00" at bounding box center [486, 248] width 43 height 23
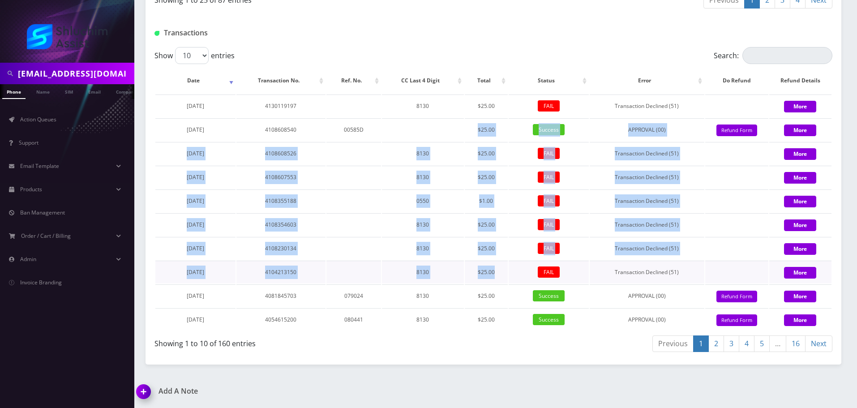
click at [502, 272] on tbody "August 31, 2025 4130119197 8130 $25.00 FAIL Transaction Declined (51) More Augu…" at bounding box center [493, 212] width 676 height 236
click at [502, 272] on td "$25.00" at bounding box center [486, 272] width 43 height 23
click at [497, 267] on tbody "August 31, 2025 4130119197 8130 $25.00 FAIL Transaction Declined (51) More Augu…" at bounding box center [493, 212] width 676 height 236
click at [497, 267] on td "$25.00" at bounding box center [486, 272] width 43 height 23
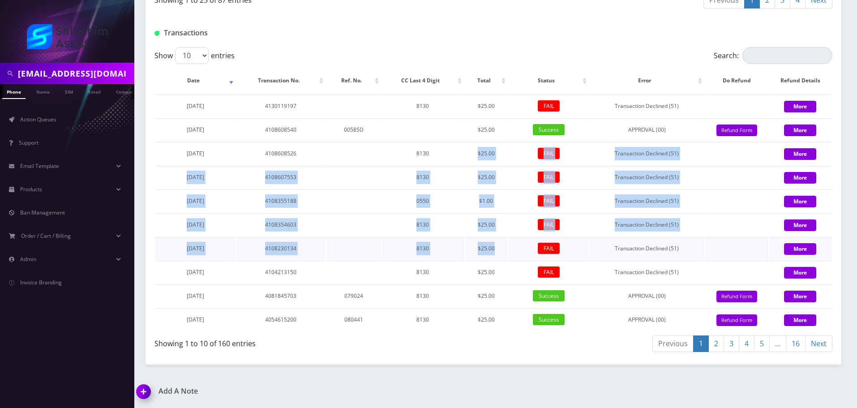
click at [501, 260] on tbody "August 31, 2025 4130119197 8130 $25.00 FAIL Transaction Declined (51) More Augu…" at bounding box center [493, 212] width 676 height 236
click at [501, 260] on td "$25.00" at bounding box center [486, 248] width 43 height 23
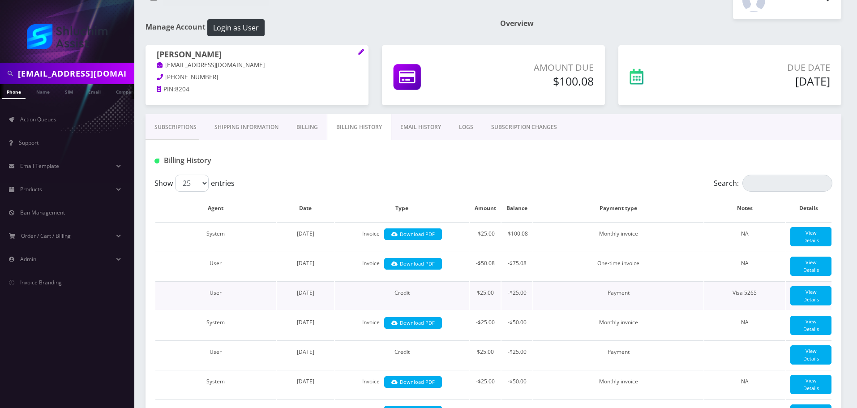
scroll to position [90, 0]
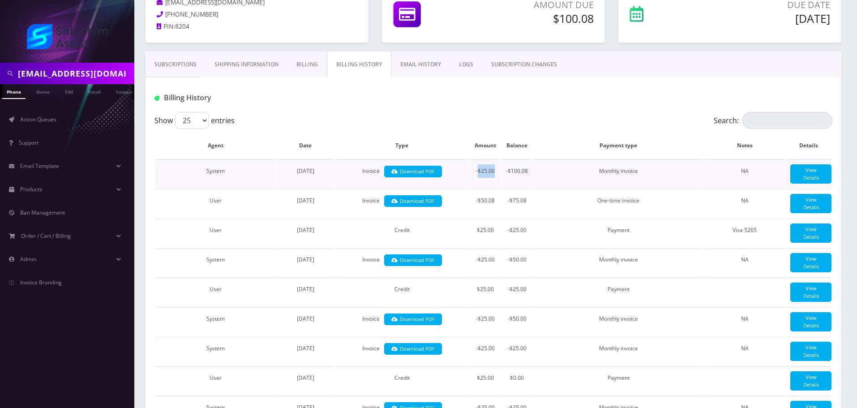
drag, startPoint x: 477, startPoint y: 173, endPoint x: 495, endPoint y: 173, distance: 17.5
click at [495, 173] on td "-$25.00" at bounding box center [485, 173] width 31 height 29
drag, startPoint x: 471, startPoint y: 172, endPoint x: 489, endPoint y: 172, distance: 18.4
click at [489, 172] on td "-$25.00" at bounding box center [485, 173] width 31 height 29
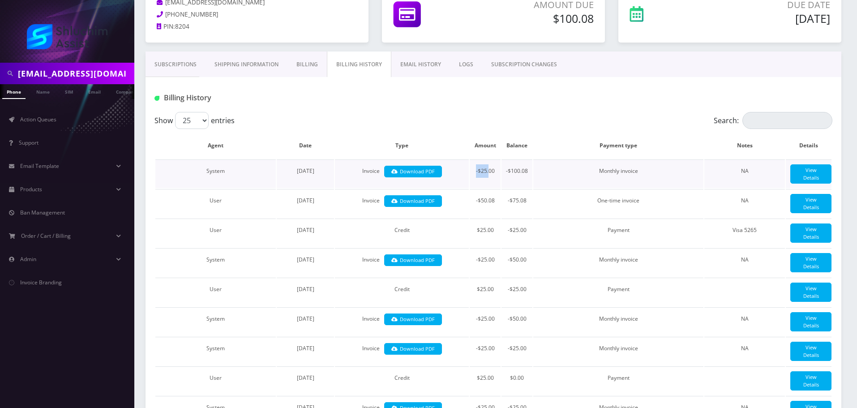
click at [489, 172] on td "-$25.00" at bounding box center [485, 173] width 31 height 29
drag, startPoint x: 468, startPoint y: 172, endPoint x: 497, endPoint y: 173, distance: 29.1
click at [497, 173] on tr "System August 30, 2025 Invoice Download PDF -$25.00 -$100.08 Monthly invoice NA…" at bounding box center [493, 173] width 676 height 29
click at [497, 173] on td "-$25.00" at bounding box center [485, 173] width 31 height 29
click at [494, 173] on tr "System August 30, 2025 Invoice Download PDF -$25.00 -$100.08 Monthly invoice NA…" at bounding box center [493, 173] width 676 height 29
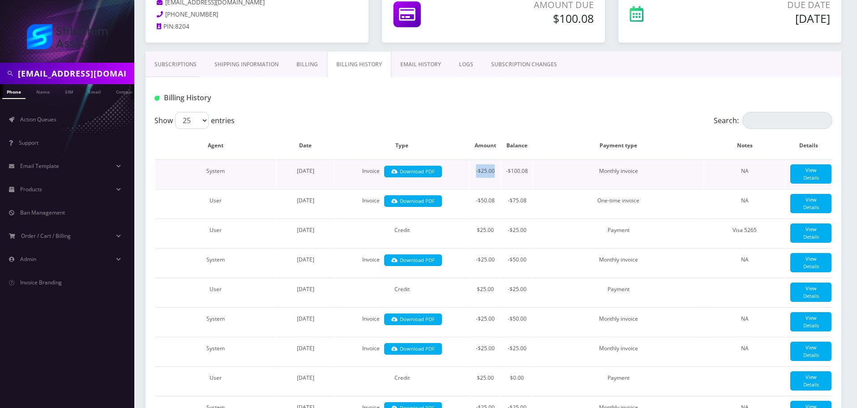
click at [494, 173] on td "-$25.00" at bounding box center [485, 173] width 31 height 29
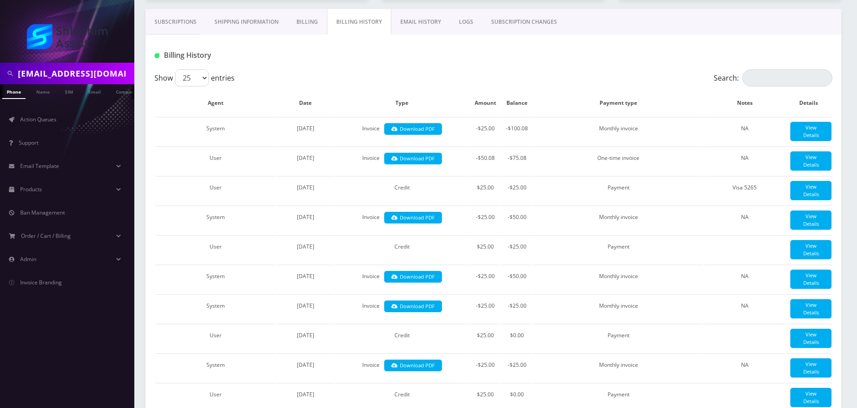
scroll to position [105, 0]
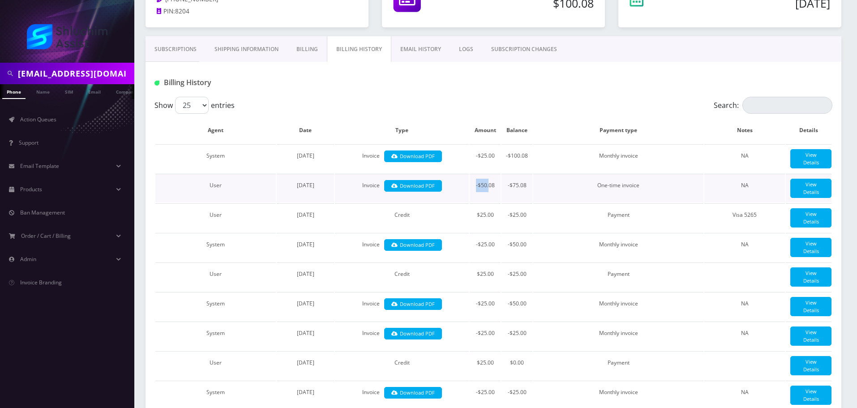
click at [488, 185] on td "-$50.08" at bounding box center [485, 188] width 31 height 29
click at [499, 185] on td "-$50.08" at bounding box center [485, 188] width 31 height 29
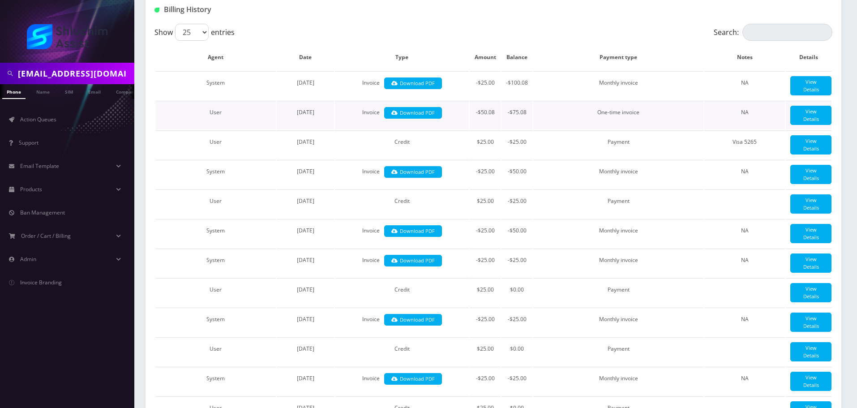
scroll to position [194, 0]
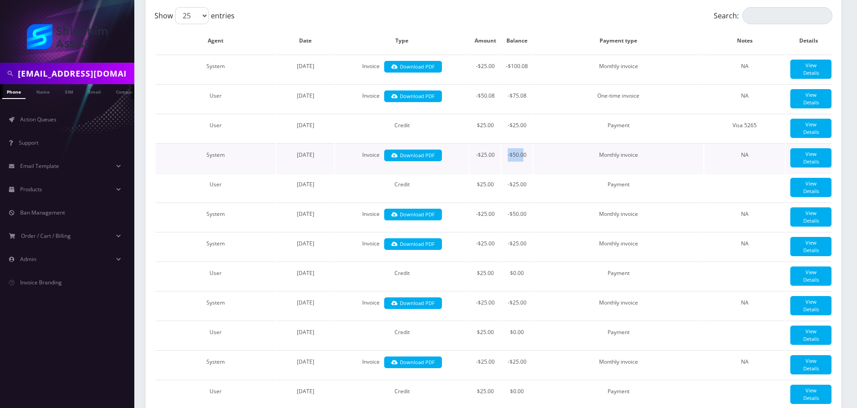
click at [523, 158] on td "-$50.00" at bounding box center [516, 157] width 31 height 29
click at [521, 157] on td "-$50.00" at bounding box center [516, 157] width 31 height 29
click at [561, 158] on td "Monthly invoice" at bounding box center [618, 157] width 170 height 29
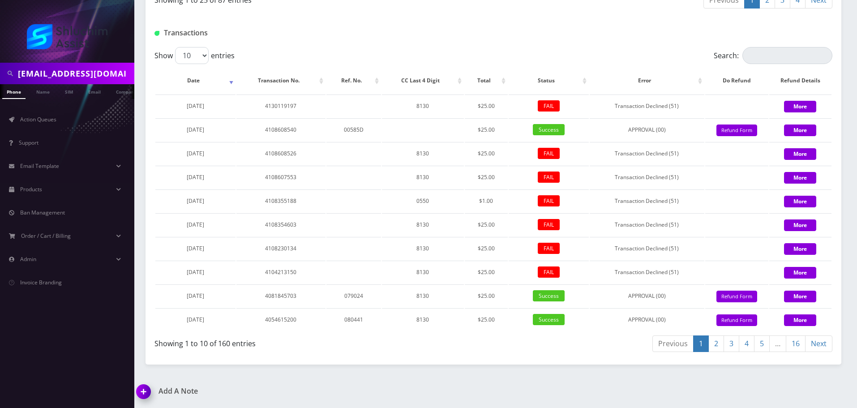
scroll to position [1045, 0]
click at [580, 51] on div "Show 10 25 50 100 entries" at bounding box center [408, 55] width 509 height 17
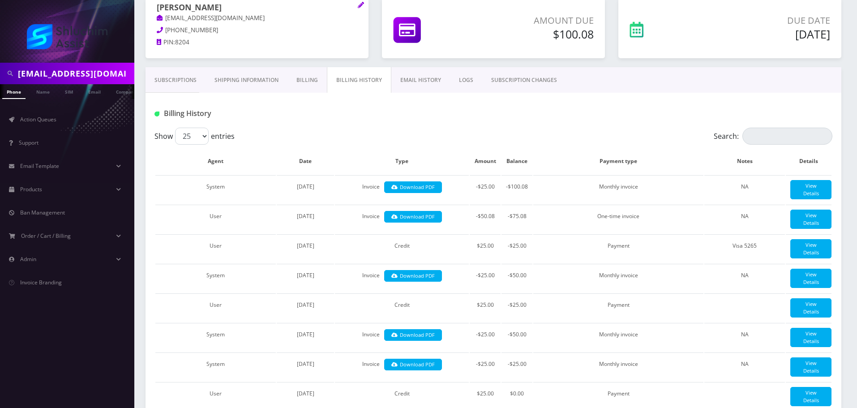
scroll to position [60, 0]
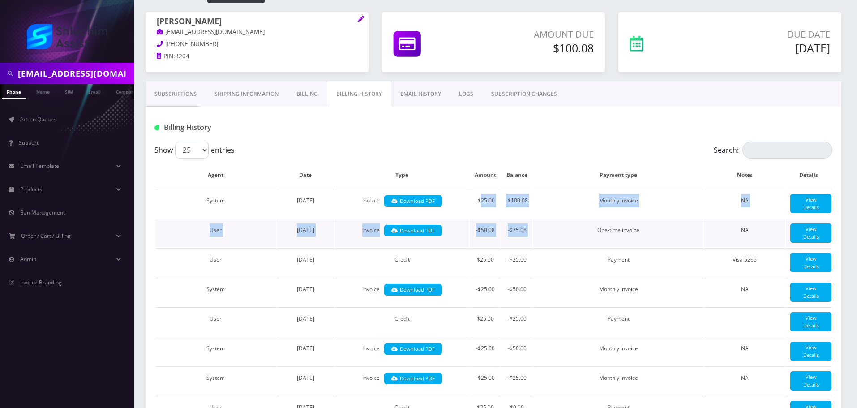
drag, startPoint x: 497, startPoint y: 206, endPoint x: 550, endPoint y: 223, distance: 55.4
click at [550, 223] on td "One-time invoice" at bounding box center [618, 233] width 170 height 29
drag, startPoint x: 459, startPoint y: 198, endPoint x: 550, endPoint y: 244, distance: 102.5
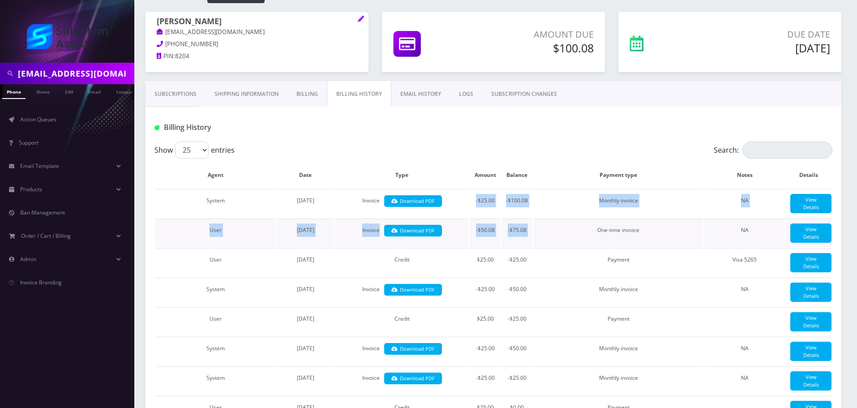
click at [550, 244] on td "One-time invoice" at bounding box center [618, 233] width 170 height 29
drag, startPoint x: 473, startPoint y: 199, endPoint x: 559, endPoint y: 245, distance: 98.0
click at [559, 245] on td "One-time invoice" at bounding box center [618, 233] width 170 height 29
drag, startPoint x: 500, startPoint y: 210, endPoint x: 570, endPoint y: 246, distance: 78.7
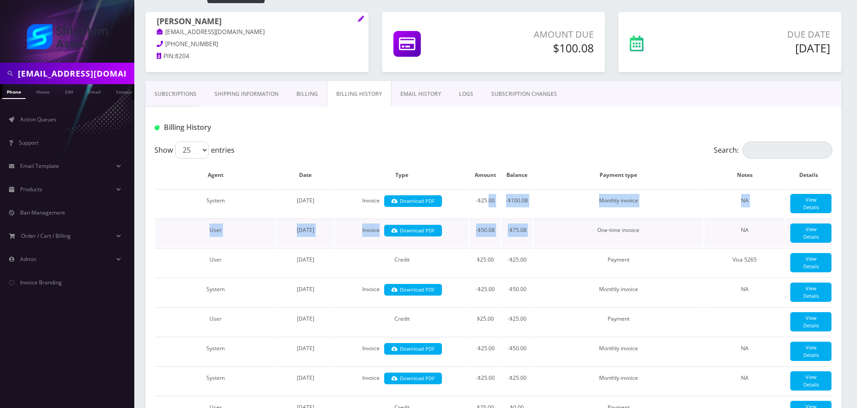
click at [570, 246] on td "One-time invoice" at bounding box center [618, 233] width 170 height 29
drag, startPoint x: 482, startPoint y: 201, endPoint x: 543, endPoint y: 234, distance: 69.5
click at [543, 234] on td "One-time invoice" at bounding box center [618, 233] width 170 height 29
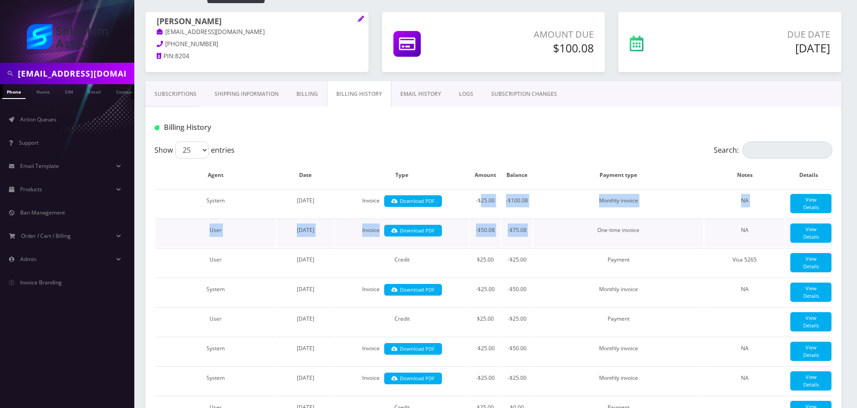
drag, startPoint x: 480, startPoint y: 201, endPoint x: 543, endPoint y: 238, distance: 73.3
click at [543, 238] on td "One-time invoice" at bounding box center [618, 233] width 170 height 29
drag, startPoint x: 490, startPoint y: 207, endPoint x: 546, endPoint y: 240, distance: 64.8
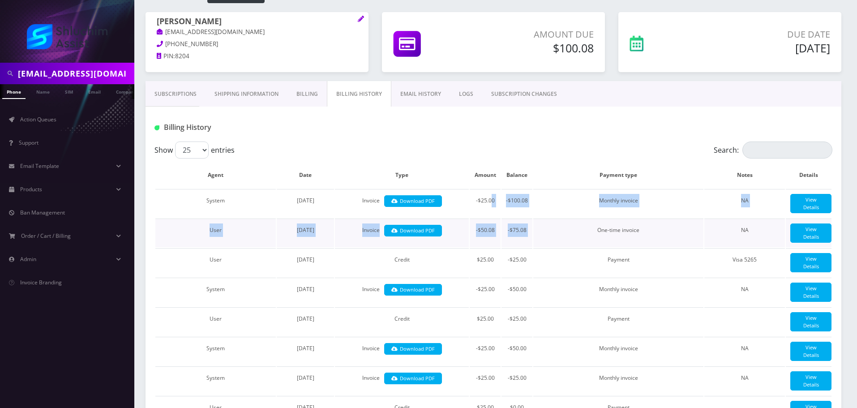
click at [546, 240] on td "One-time invoice" at bounding box center [618, 233] width 170 height 29
drag, startPoint x: 495, startPoint y: 203, endPoint x: 537, endPoint y: 238, distance: 55.3
click at [537, 238] on td "One-time invoice" at bounding box center [618, 233] width 170 height 29
drag, startPoint x: 494, startPoint y: 197, endPoint x: 529, endPoint y: 233, distance: 50.3
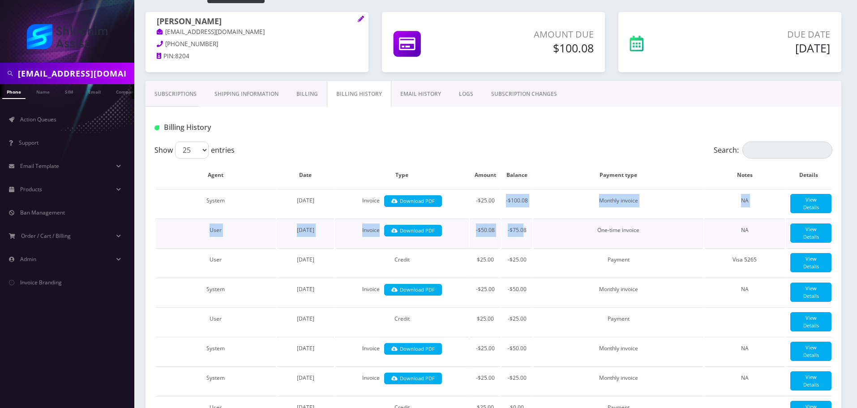
click at [529, 233] on td "-$75.08" at bounding box center [516, 233] width 31 height 29
drag, startPoint x: 495, startPoint y: 194, endPoint x: 533, endPoint y: 230, distance: 51.9
click at [533, 230] on td "One-time invoice" at bounding box center [618, 233] width 170 height 29
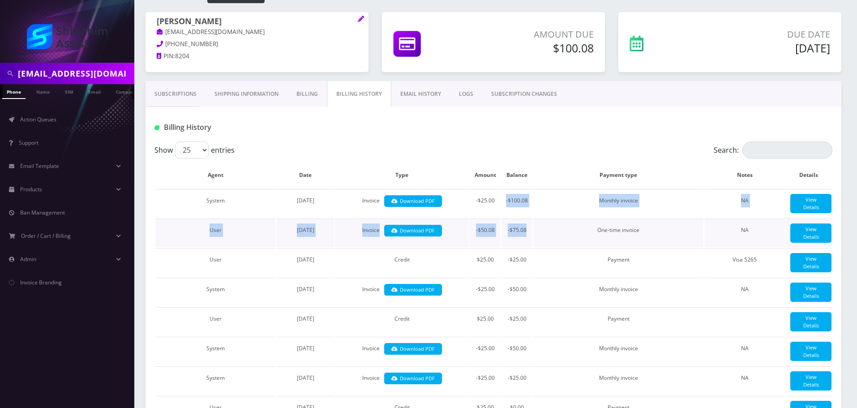
drag, startPoint x: 498, startPoint y: 199, endPoint x: 531, endPoint y: 231, distance: 45.6
click at [531, 231] on td "-$75.08" at bounding box center [516, 233] width 31 height 29
drag, startPoint x: 506, startPoint y: 200, endPoint x: 533, endPoint y: 233, distance: 43.3
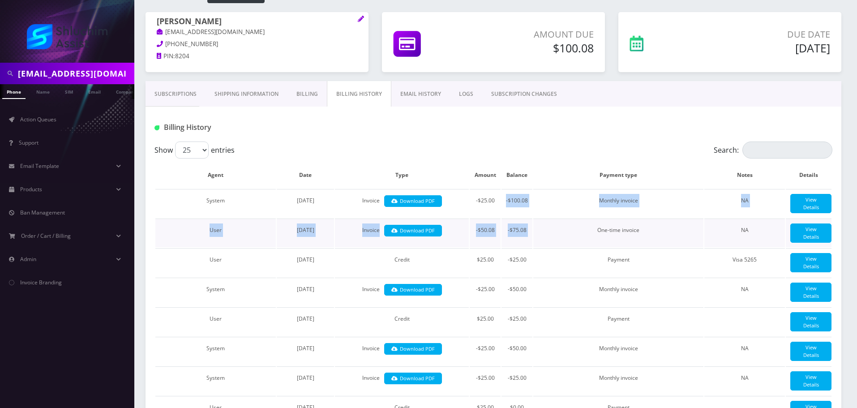
click at [533, 233] on td "One-time invoice" at bounding box center [618, 233] width 170 height 29
drag, startPoint x: 503, startPoint y: 196, endPoint x: 540, endPoint y: 236, distance: 54.8
click at [540, 236] on td "One-time invoice" at bounding box center [618, 233] width 170 height 29
drag, startPoint x: 496, startPoint y: 197, endPoint x: 529, endPoint y: 239, distance: 53.2
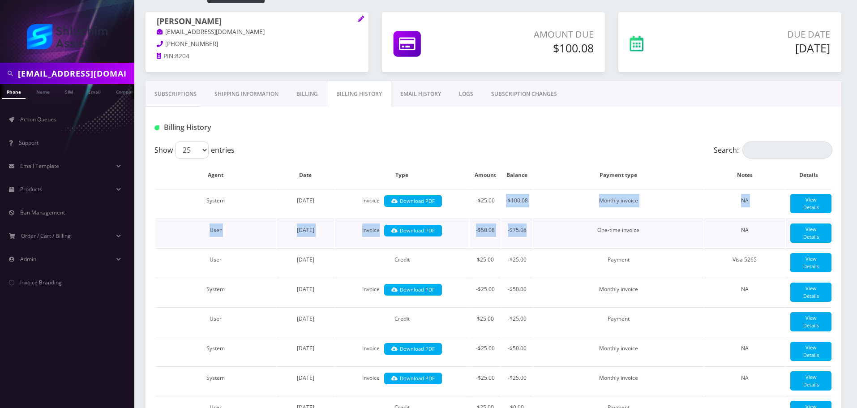
click at [529, 239] on td "-$75.08" at bounding box center [516, 233] width 31 height 29
drag, startPoint x: 496, startPoint y: 199, endPoint x: 531, endPoint y: 235, distance: 50.3
click at [531, 235] on td "-$75.08" at bounding box center [516, 233] width 31 height 29
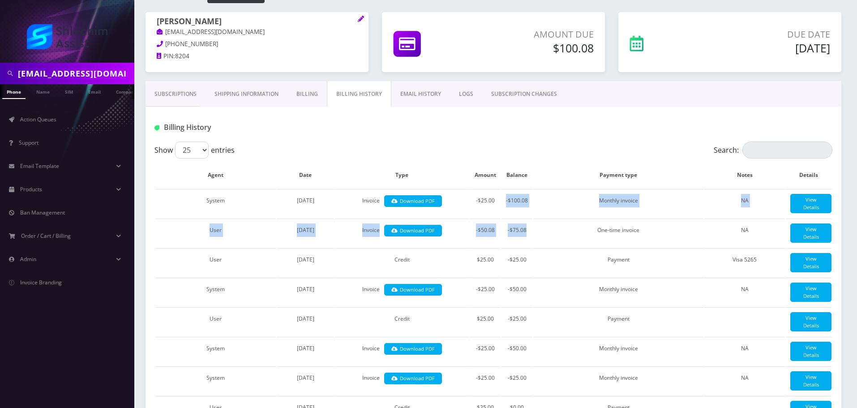
drag, startPoint x: 503, startPoint y: 200, endPoint x: 533, endPoint y: 238, distance: 48.5
drag, startPoint x: 503, startPoint y: 201, endPoint x: 534, endPoint y: 241, distance: 51.1
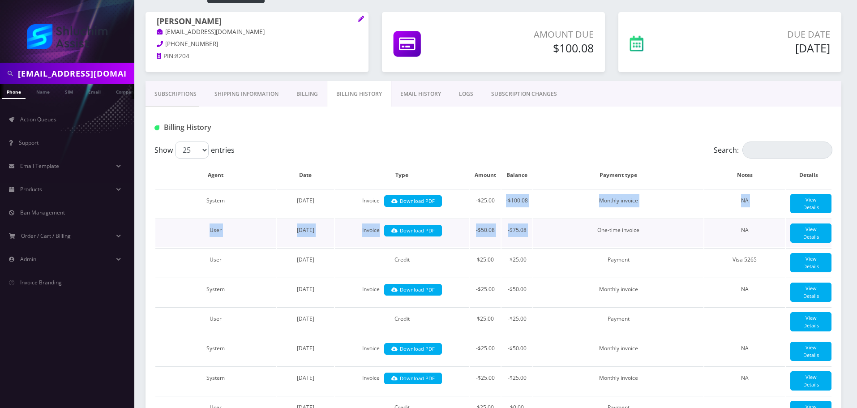
click at [534, 241] on td "One-time invoice" at bounding box center [618, 233] width 170 height 29
drag, startPoint x: 504, startPoint y: 197, endPoint x: 532, endPoint y: 237, distance: 48.8
click at [532, 237] on td "-$75.08" at bounding box center [516, 233] width 31 height 29
drag, startPoint x: 505, startPoint y: 202, endPoint x: 530, endPoint y: 238, distance: 44.0
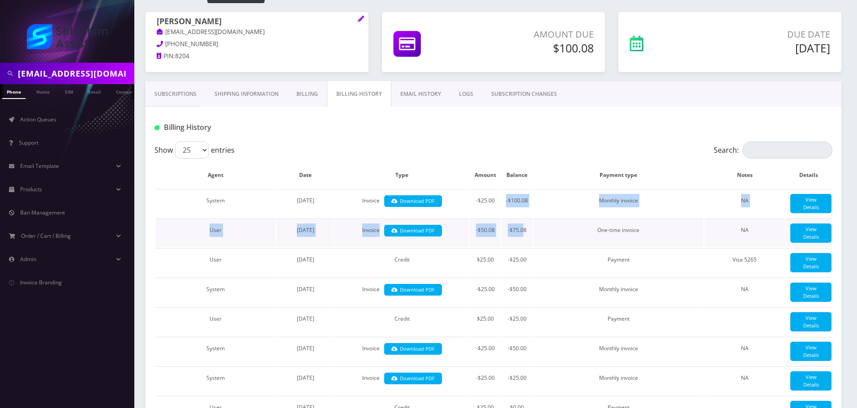
click at [530, 238] on td "-$75.08" at bounding box center [516, 233] width 31 height 29
drag, startPoint x: 505, startPoint y: 203, endPoint x: 526, endPoint y: 238, distance: 40.5
click at [526, 238] on td "-$75.08" at bounding box center [516, 233] width 31 height 29
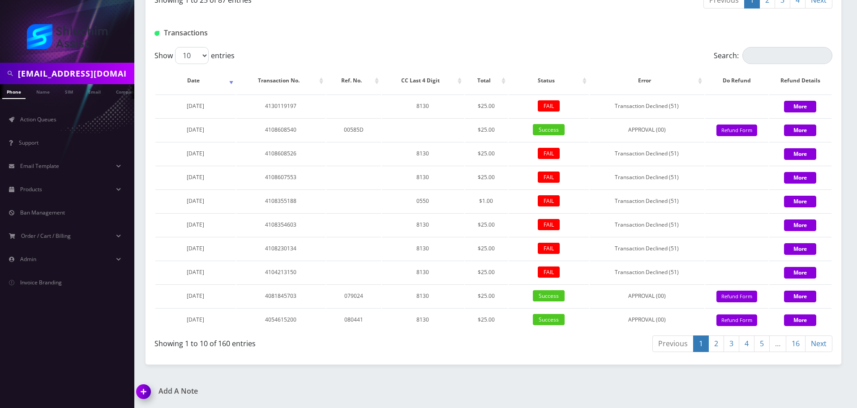
scroll to position [0, 4]
click at [118, 75] on input "yliberow824@gmail.com" at bounding box center [75, 73] width 114 height 17
click at [101, 66] on input "yliberow824@gmail.com" at bounding box center [75, 73] width 114 height 17
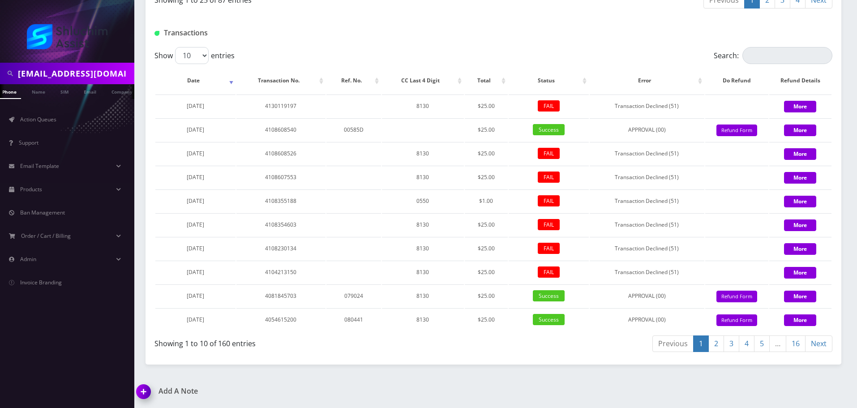
click at [101, 66] on input "yliberow824@gmail.com" at bounding box center [75, 73] width 114 height 17
click at [92, 60] on div at bounding box center [67, 31] width 134 height 63
click at [89, 72] on input "yliberow824@gmail.com" at bounding box center [75, 73] width 114 height 17
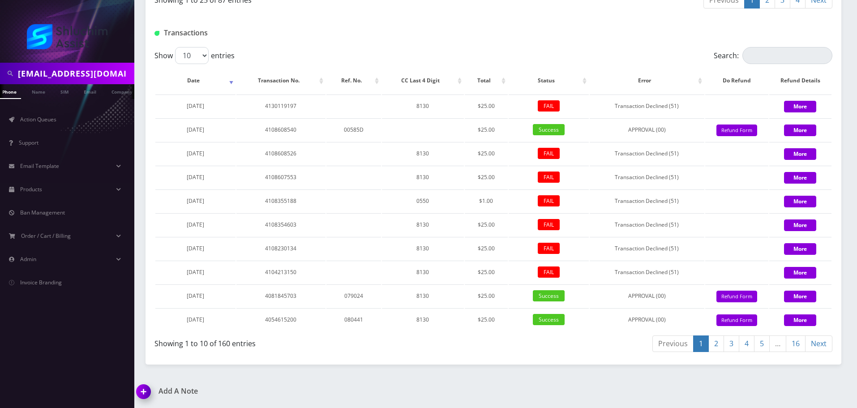
click at [89, 72] on input "yliberow824@gmail.com" at bounding box center [75, 73] width 114 height 17
paste input "9348678909"
type input "9348678909"
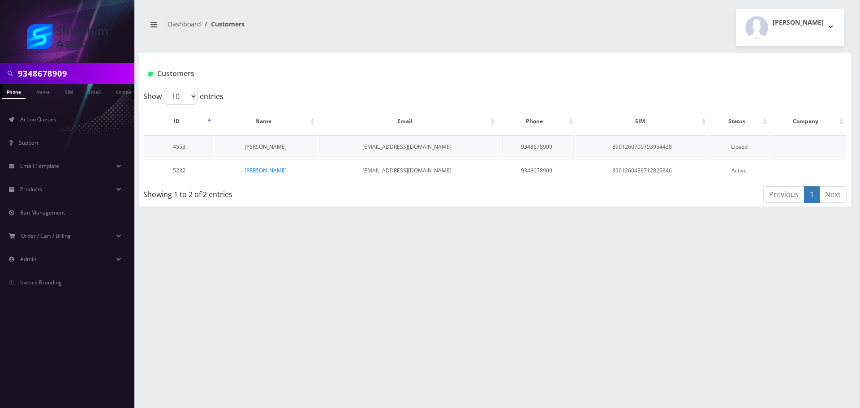
click at [274, 148] on link "Samuel Backman" at bounding box center [265, 147] width 42 height 8
click at [277, 167] on link "Reuvain Libman" at bounding box center [265, 171] width 42 height 8
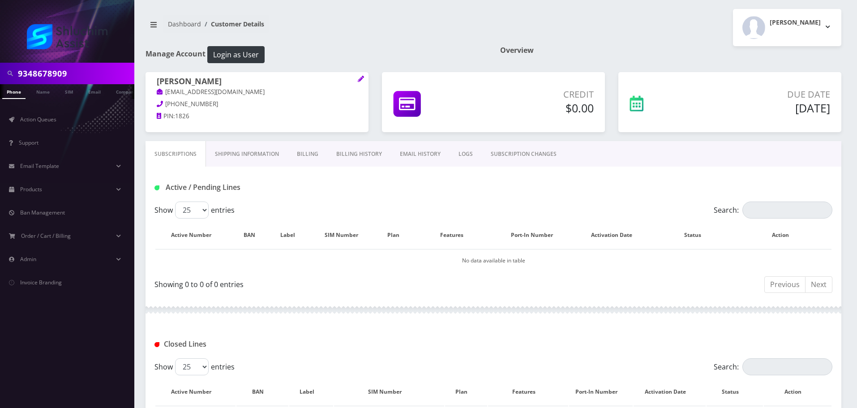
click at [423, 182] on div "Active / Pending Lines" at bounding box center [493, 187] width 691 height 15
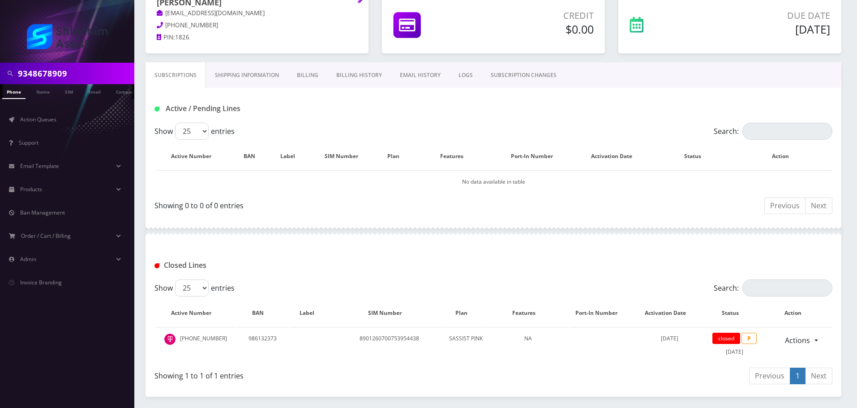
scroll to position [90, 0]
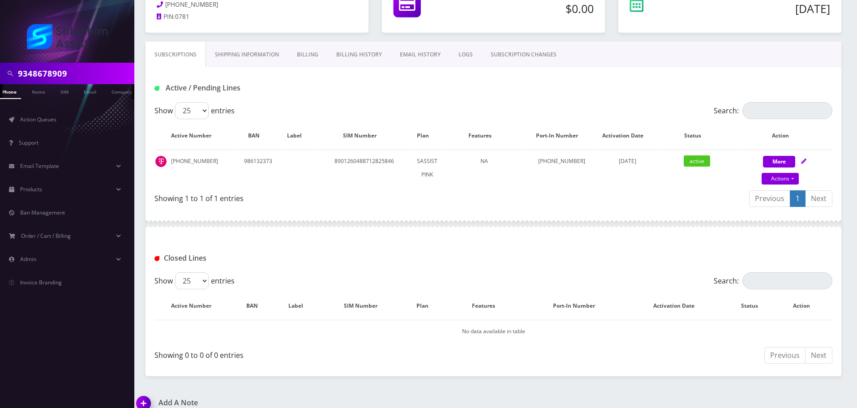
scroll to position [111, 0]
